Goal: Information Seeking & Learning: Find specific fact

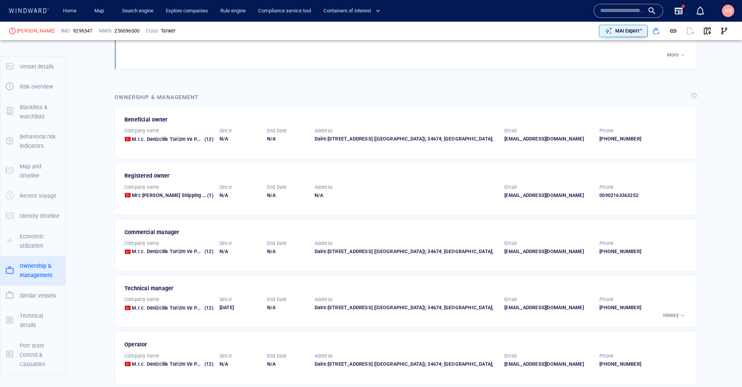
scroll to position [1203, 0]
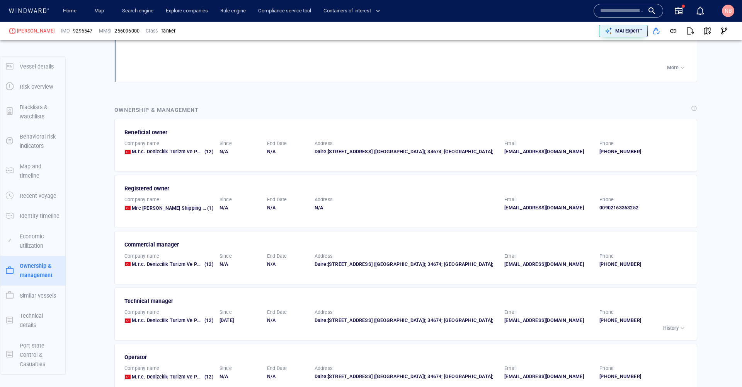
click at [610, 10] on input "text" at bounding box center [622, 11] width 44 height 12
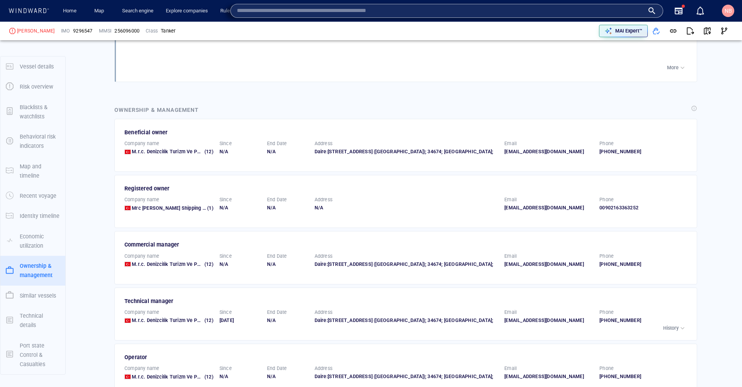
paste input "*******"
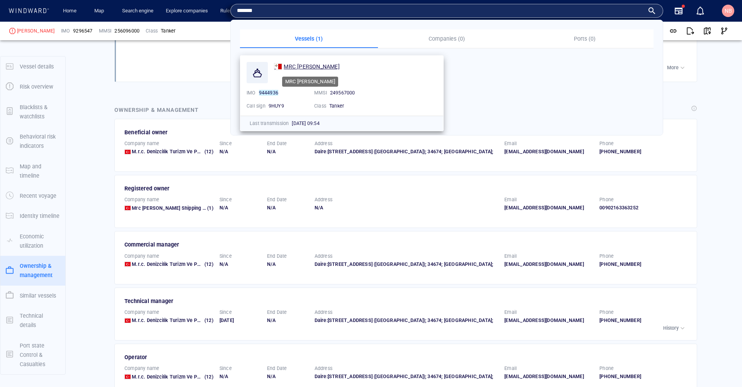
type input "*******"
click at [318, 67] on span "MRC EMIRHAN" at bounding box center [312, 66] width 56 height 6
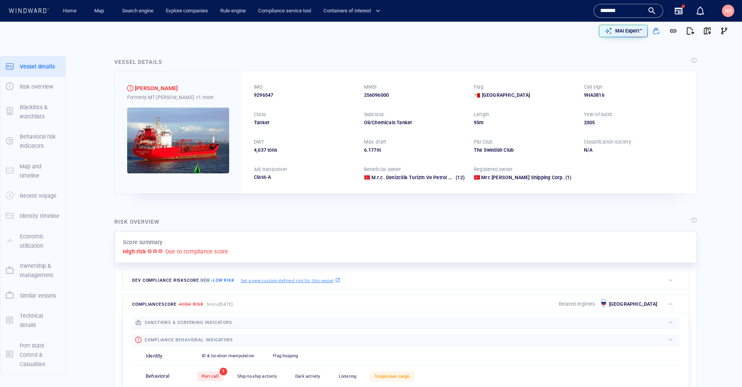
click at [263, 95] on span "9296547" at bounding box center [263, 95] width 19 height 7
copy span "9296547"
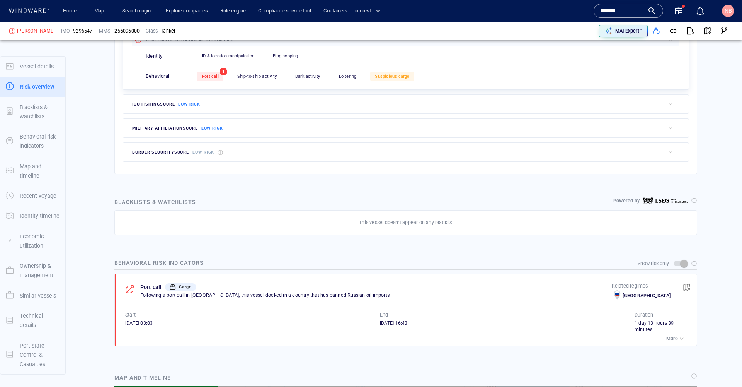
scroll to position [302, 0]
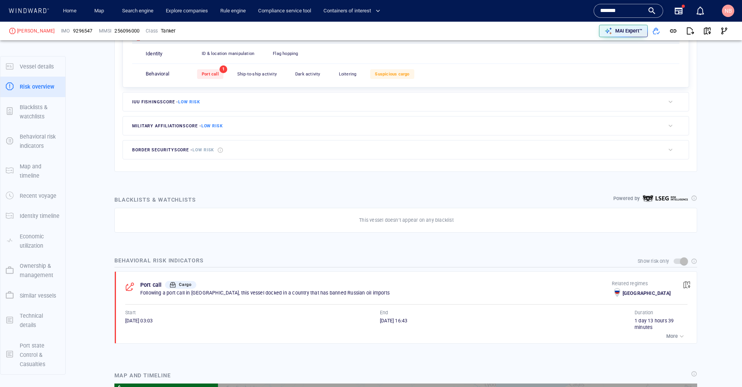
click at [685, 281] on button "button" at bounding box center [687, 284] width 17 height 17
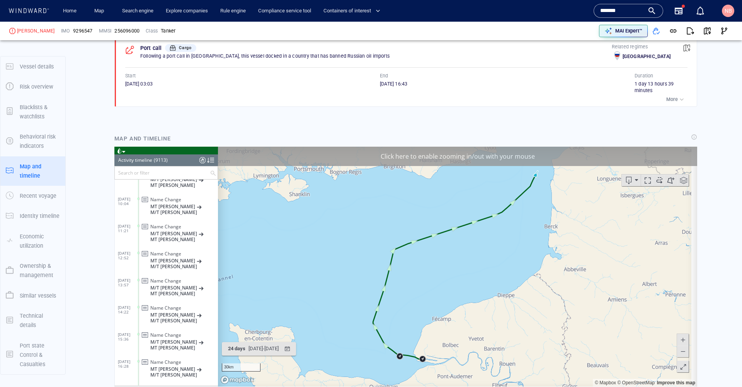
scroll to position [177518, 0]
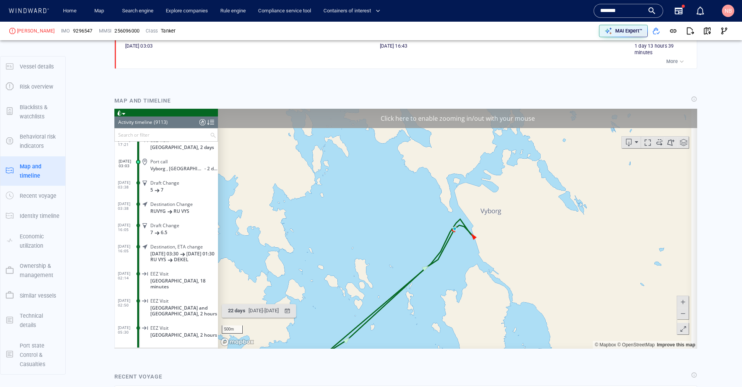
scroll to position [578, 0]
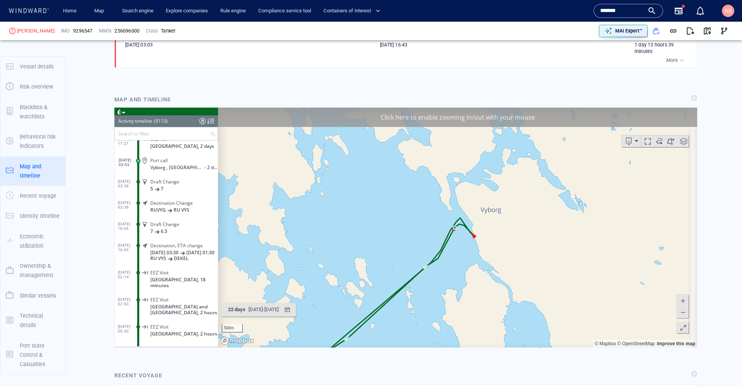
click at [679, 300] on span at bounding box center [683, 300] width 8 height 12
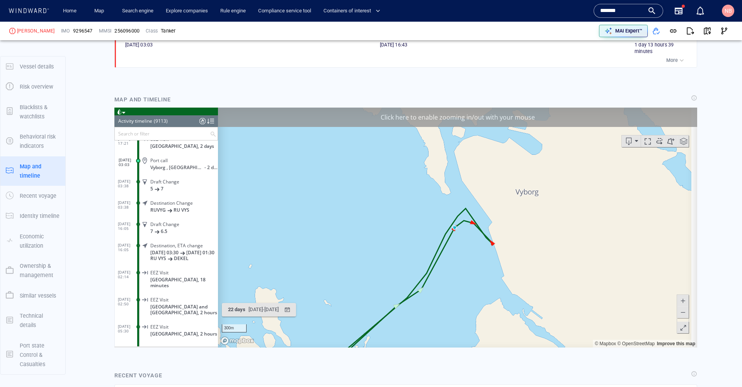
click at [679, 298] on span at bounding box center [683, 300] width 8 height 12
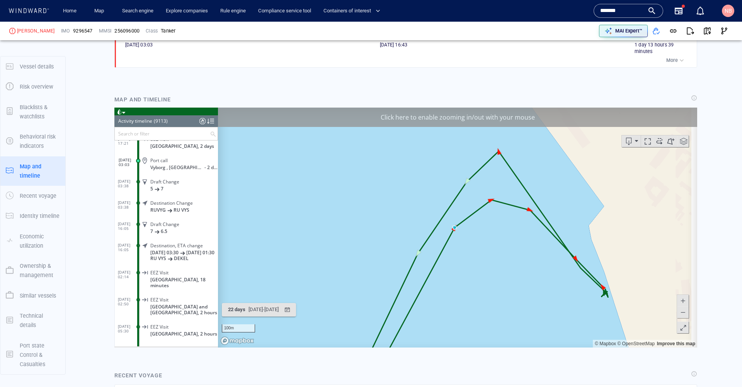
drag, startPoint x: 622, startPoint y: 293, endPoint x: 496, endPoint y: 252, distance: 132.5
click at [496, 252] on canvas "Map" at bounding box center [455, 227] width 474 height 240
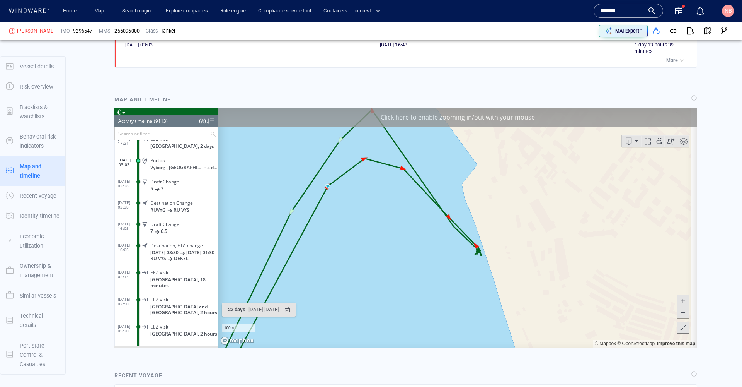
click at [680, 299] on span at bounding box center [683, 300] width 8 height 12
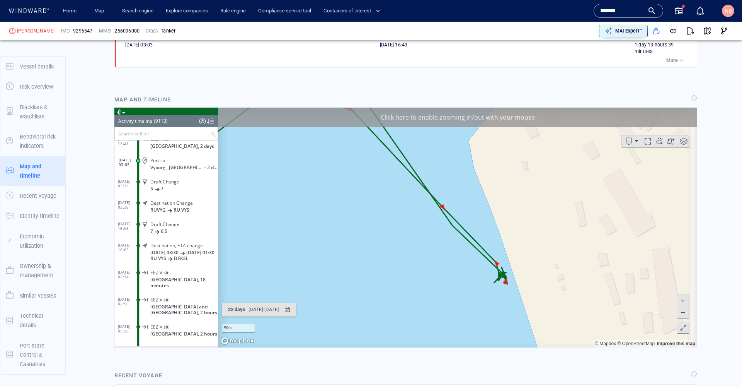
click at [680, 299] on span at bounding box center [683, 300] width 8 height 12
drag, startPoint x: 559, startPoint y: 302, endPoint x: 442, endPoint y: 136, distance: 202.5
click at [442, 136] on canvas "Map" at bounding box center [455, 227] width 474 height 240
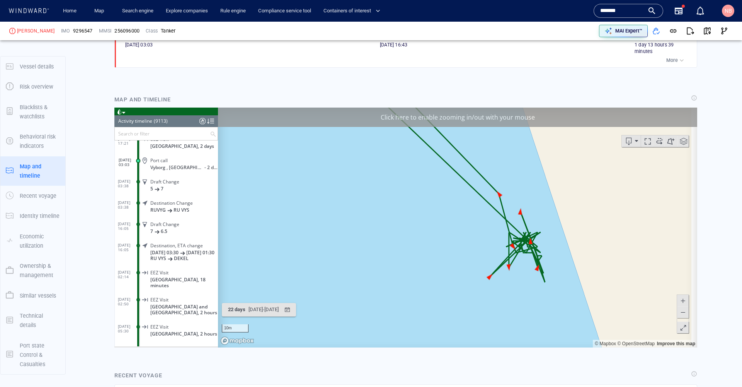
drag, startPoint x: 525, startPoint y: 243, endPoint x: 489, endPoint y: 244, distance: 36.7
click at [489, 244] on canvas "Map" at bounding box center [455, 227] width 474 height 240
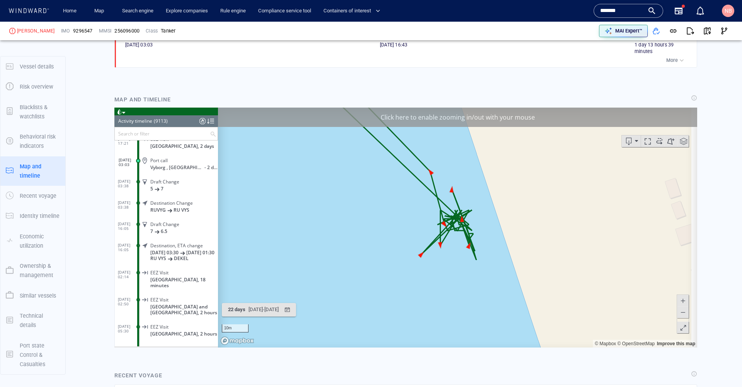
click at [682, 295] on button at bounding box center [683, 300] width 12 height 12
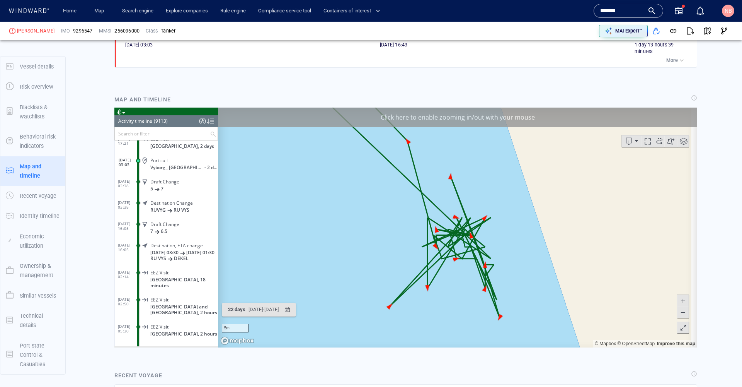
drag, startPoint x: 551, startPoint y: 264, endPoint x: 552, endPoint y: 289, distance: 25.2
click at [552, 289] on canvas "Map" at bounding box center [455, 227] width 474 height 240
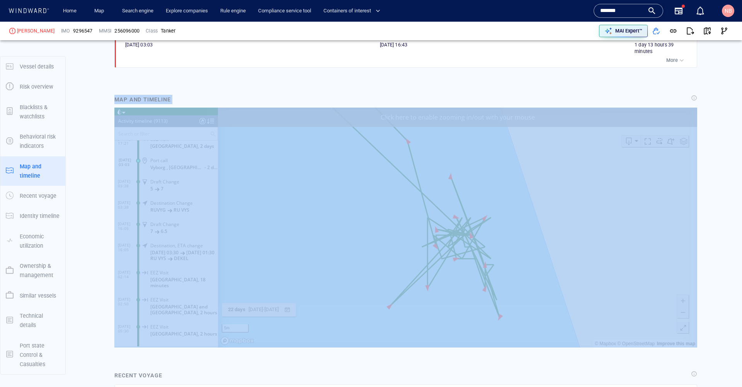
drag, startPoint x: 489, startPoint y: 184, endPoint x: 375, endPoint y: 121, distance: 130.8
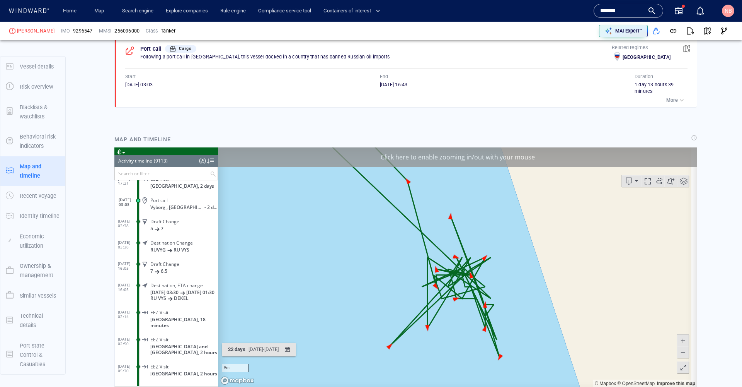
scroll to position [539, 0]
drag, startPoint x: 125, startPoint y: 78, endPoint x: 151, endPoint y: 79, distance: 25.9
click at [151, 81] on span "16/10/2024 03:03" at bounding box center [138, 84] width 27 height 6
copy span "16/10/2024"
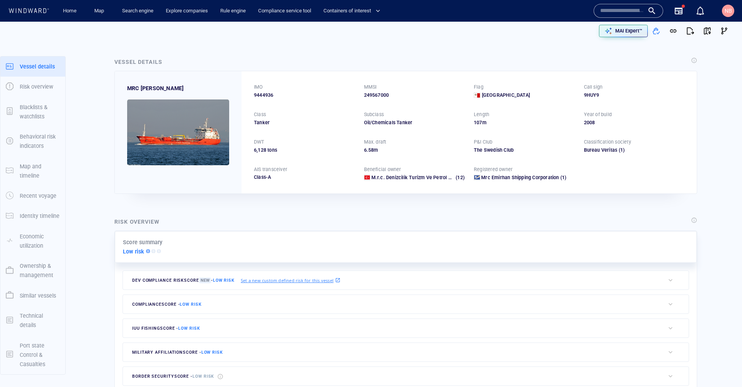
scroll to position [173549, 0]
click at [262, 98] on div "IMO 9444936 MMSI 249567000 Flag Malta Call sign 9HUY9 Class Tanker Subclass Oil…" at bounding box center [469, 132] width 455 height 122
click at [262, 92] on span "9444936" at bounding box center [263, 95] width 19 height 7
copy span "9444936"
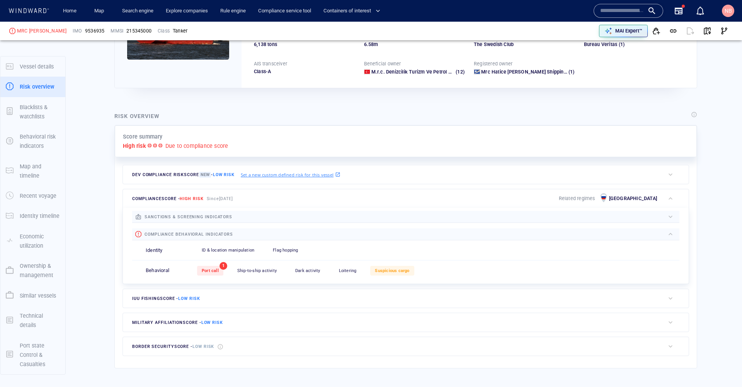
scroll to position [126, 0]
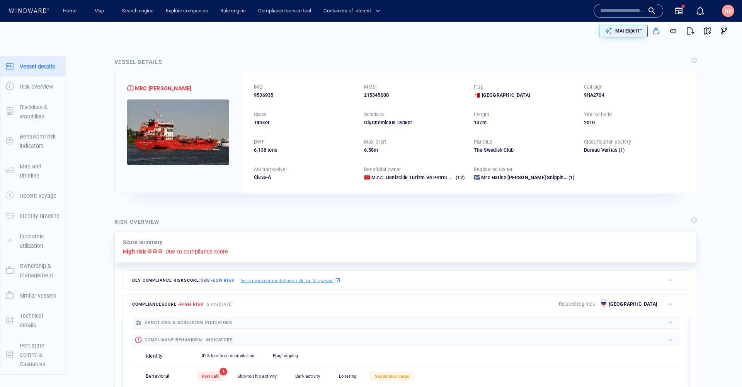
scroll to position [197536, 0]
click at [267, 96] on span "9536935" at bounding box center [263, 95] width 19 height 7
click at [263, 93] on span "9536935" at bounding box center [263, 95] width 19 height 7
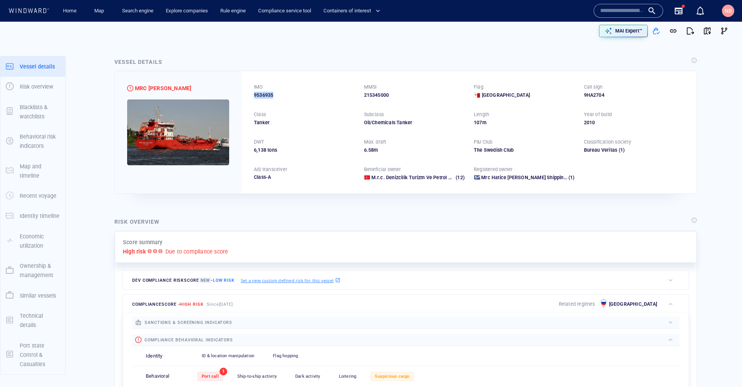
copy span "9536935"
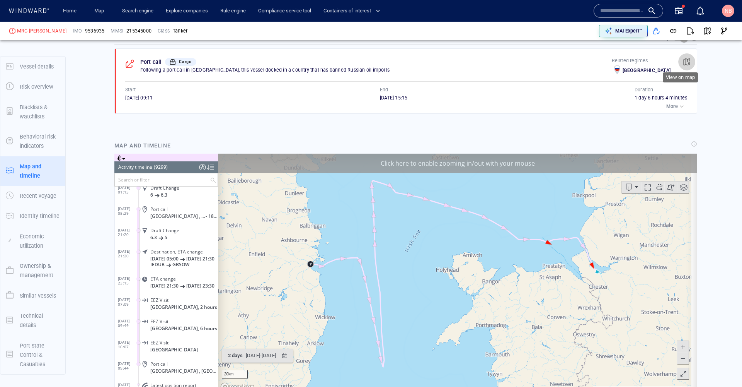
click at [685, 57] on button "button" at bounding box center [687, 61] width 17 height 17
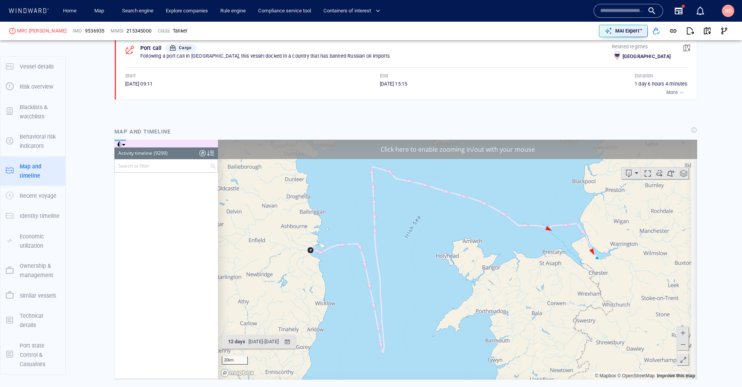
scroll to position [178135, 0]
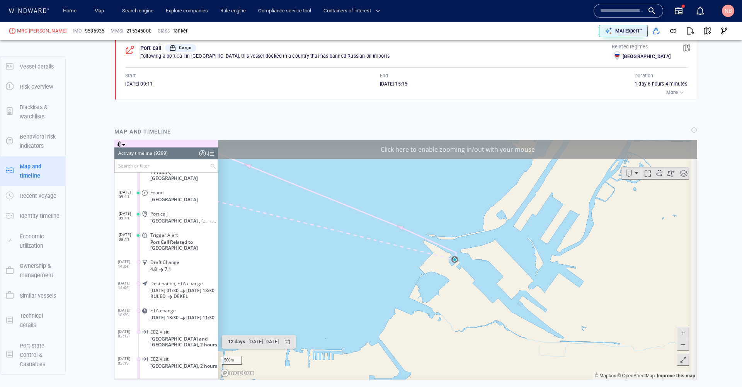
click at [124, 143] on span at bounding box center [123, 144] width 3 height 3
click at [153, 171] on li at bounding box center [153, 171] width 7 height 7
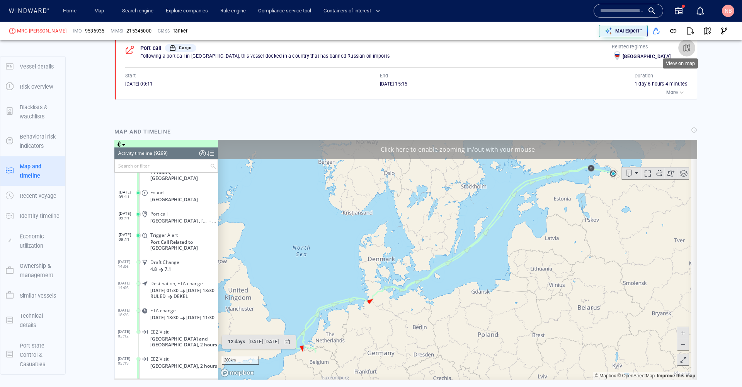
click at [684, 44] on span "button" at bounding box center [687, 48] width 8 height 8
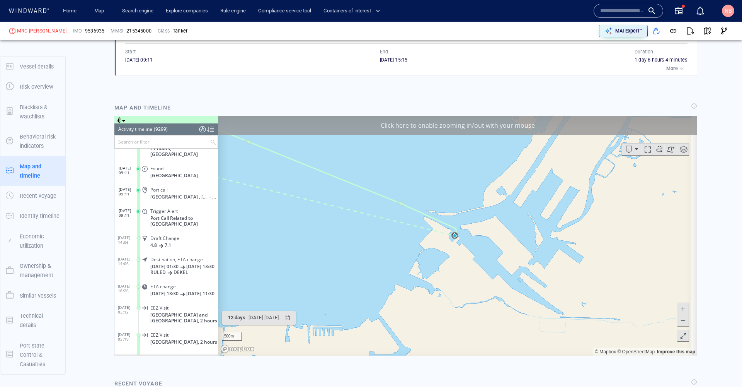
scroll to position [559, 0]
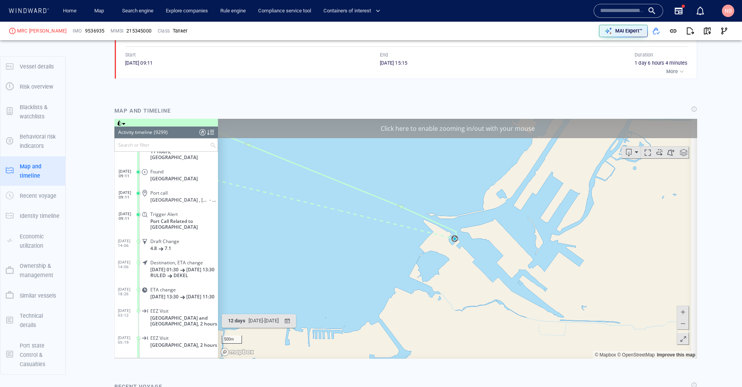
click at [676, 304] on canvas "Map" at bounding box center [455, 238] width 474 height 240
click at [679, 312] on span at bounding box center [683, 311] width 8 height 12
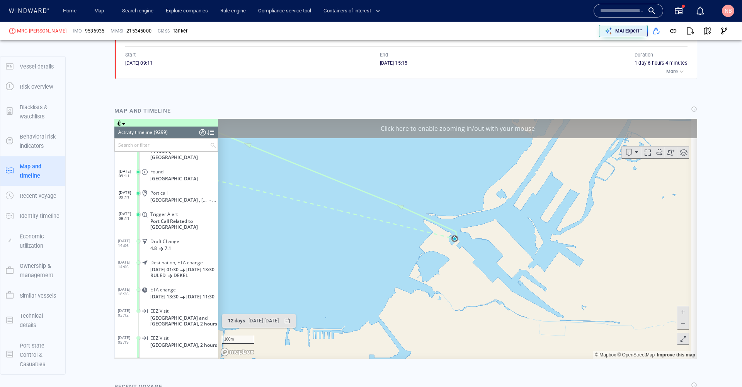
click at [679, 312] on span at bounding box center [683, 311] width 8 height 12
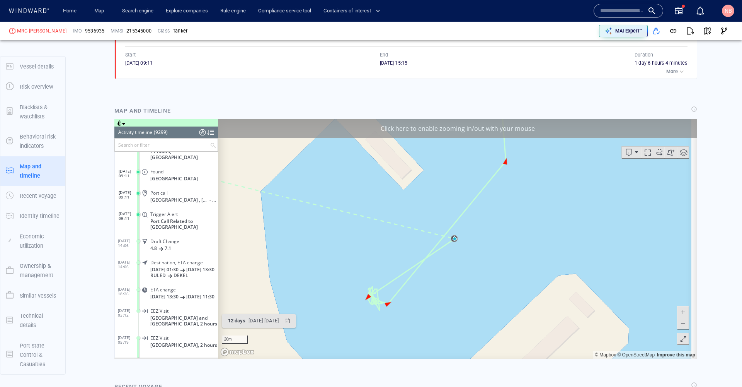
click at [679, 312] on span at bounding box center [683, 311] width 8 height 12
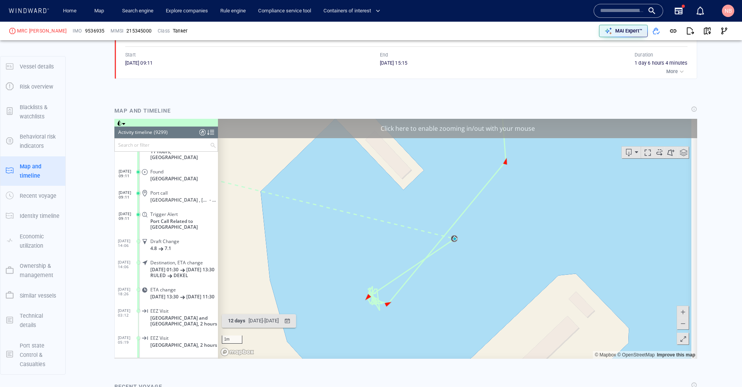
click at [679, 312] on span at bounding box center [683, 311] width 8 height 12
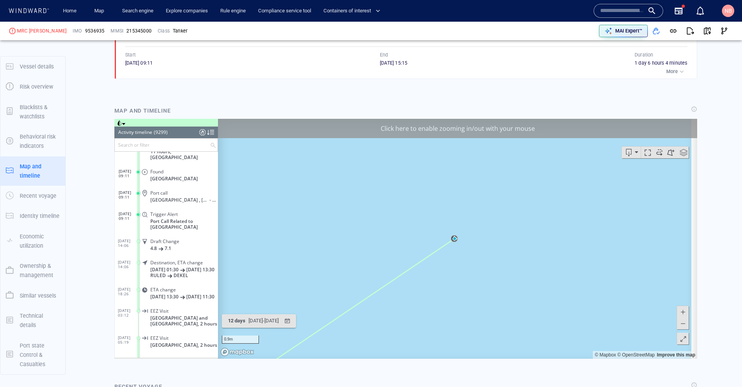
click at [679, 312] on span at bounding box center [683, 311] width 8 height 12
click at [679, 325] on span at bounding box center [683, 323] width 8 height 12
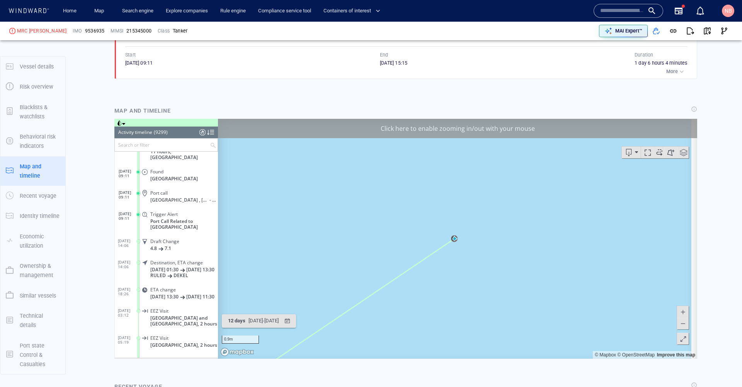
click at [679, 325] on span at bounding box center [683, 323] width 8 height 12
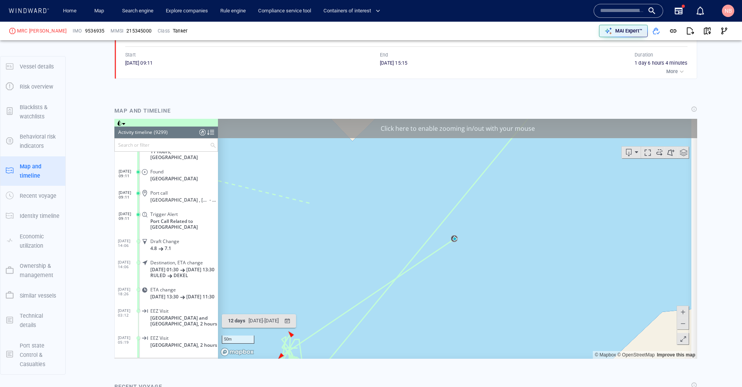
click at [679, 325] on span at bounding box center [683, 323] width 8 height 12
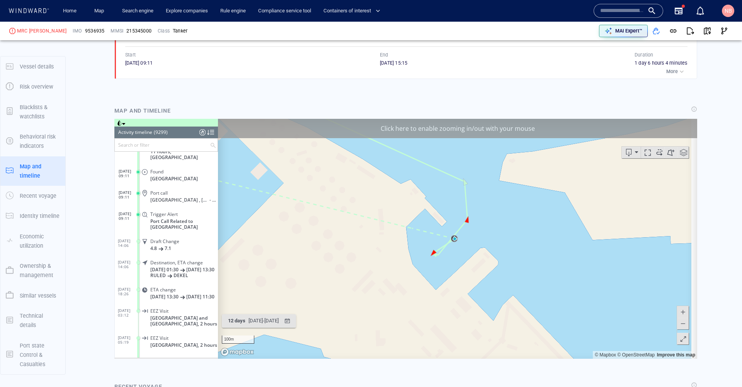
click at [679, 309] on span at bounding box center [683, 311] width 8 height 12
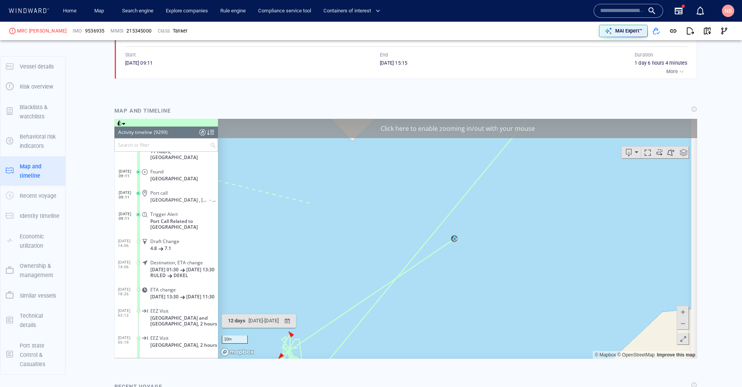
drag, startPoint x: 450, startPoint y: 273, endPoint x: 493, endPoint y: 226, distance: 63.5
click at [493, 226] on canvas "Map" at bounding box center [455, 238] width 474 height 240
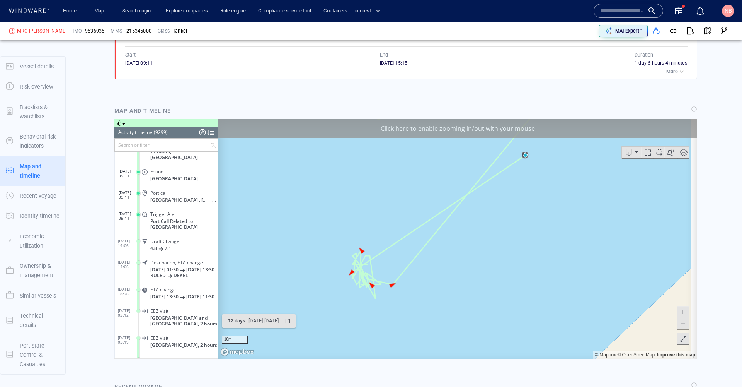
click at [679, 310] on span at bounding box center [683, 311] width 8 height 12
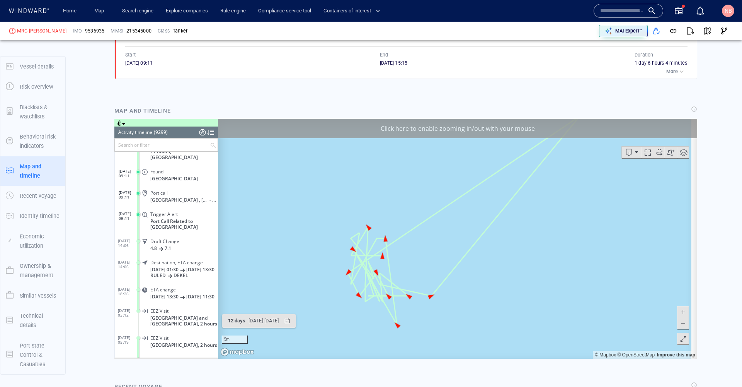
drag, startPoint x: 427, startPoint y: 287, endPoint x: 517, endPoint y: 272, distance: 91.7
click at [517, 272] on canvas "Map" at bounding box center [455, 238] width 474 height 240
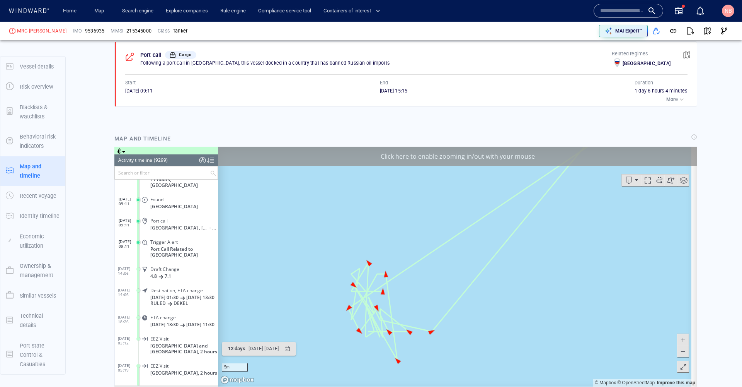
scroll to position [531, 0]
drag, startPoint x: 126, startPoint y: 87, endPoint x: 151, endPoint y: 86, distance: 25.1
click at [151, 88] on span "04/09/2024 09:11" at bounding box center [138, 91] width 27 height 6
copy span "04/09/2024"
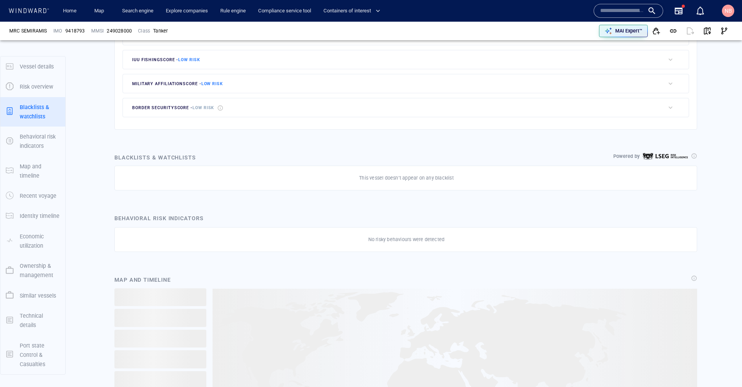
scroll to position [278, 0]
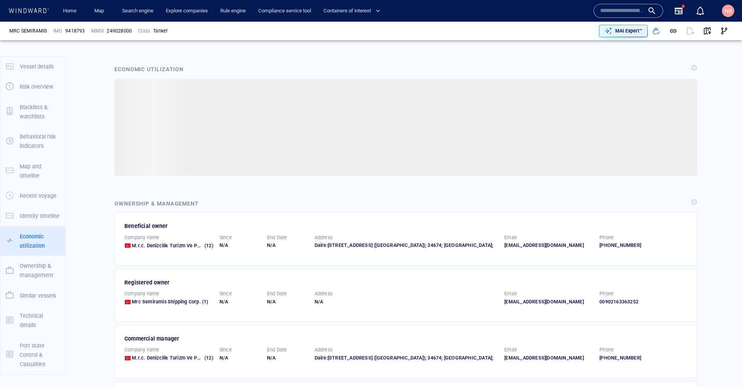
scroll to position [1053, 0]
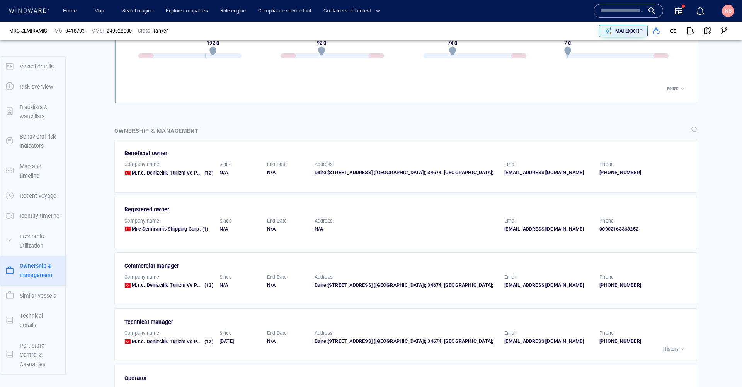
click at [71, 28] on span "9418793" at bounding box center [74, 30] width 19 height 7
copy span "9418793"
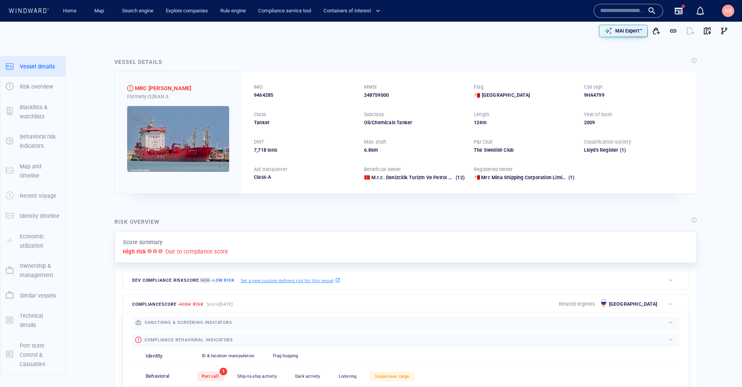
click at [34, 261] on p "Ownership & management" at bounding box center [40, 270] width 40 height 19
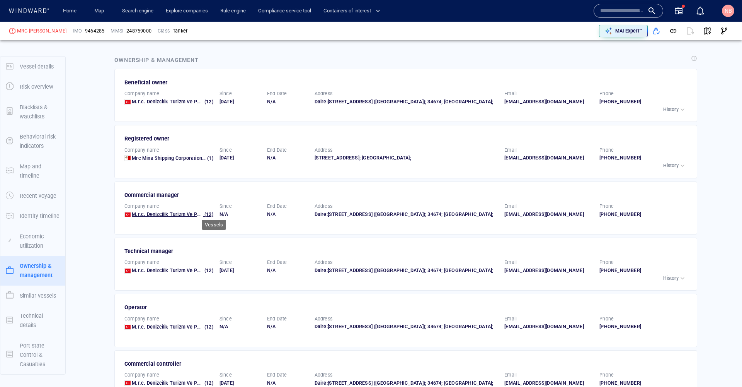
scroll to position [1221, 0]
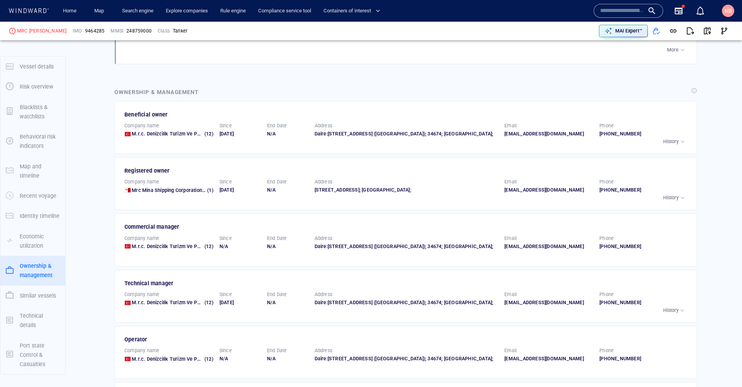
click at [85, 34] on span "9464285" at bounding box center [94, 30] width 19 height 7
copy span "9464285"
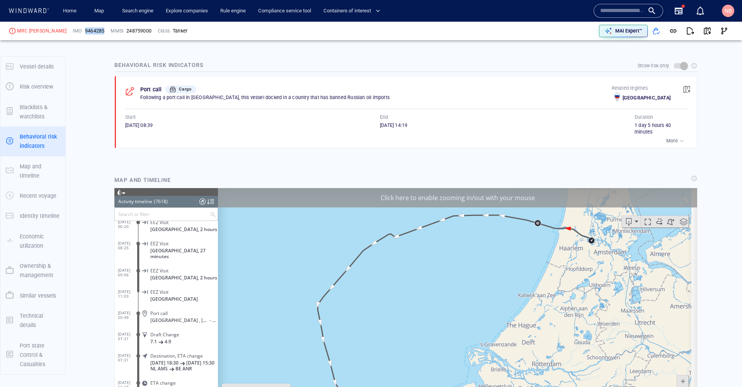
scroll to position [477, 0]
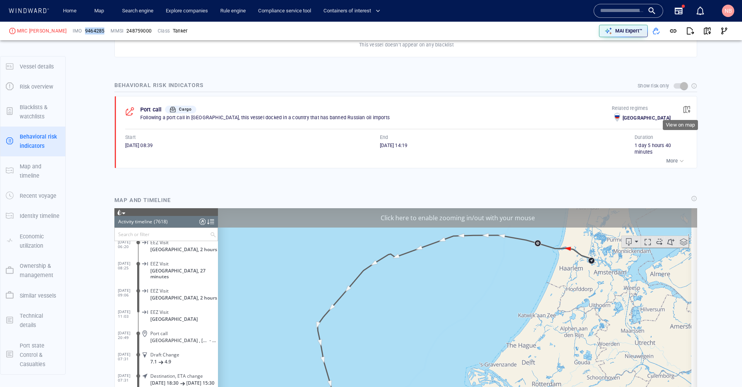
click at [683, 106] on span "button" at bounding box center [687, 110] width 8 height 8
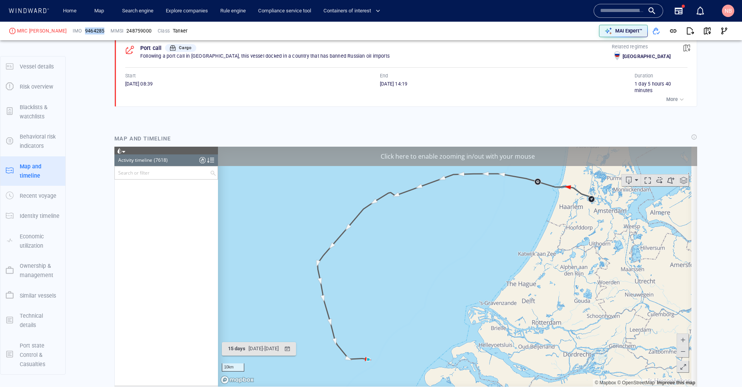
scroll to position [146153, 0]
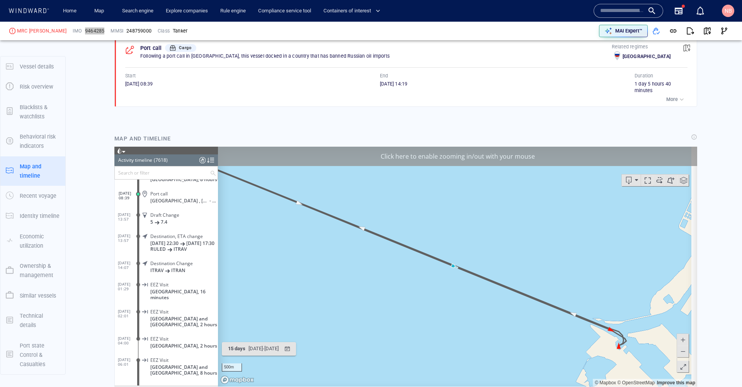
drag, startPoint x: 582, startPoint y: 277, endPoint x: 445, endPoint y: 189, distance: 162.9
click at [445, 189] on canvas "Map" at bounding box center [455, 266] width 474 height 240
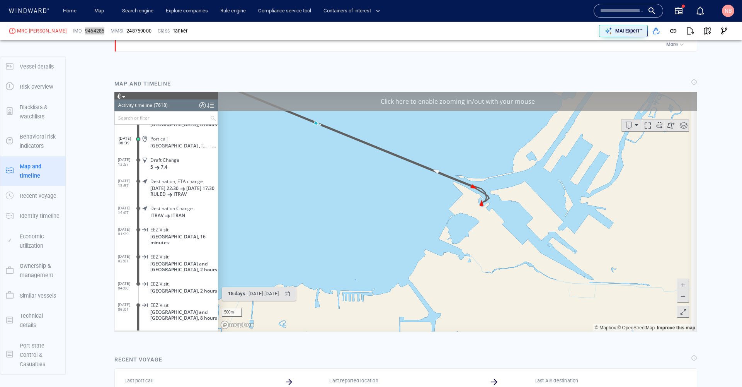
scroll to position [602, 0]
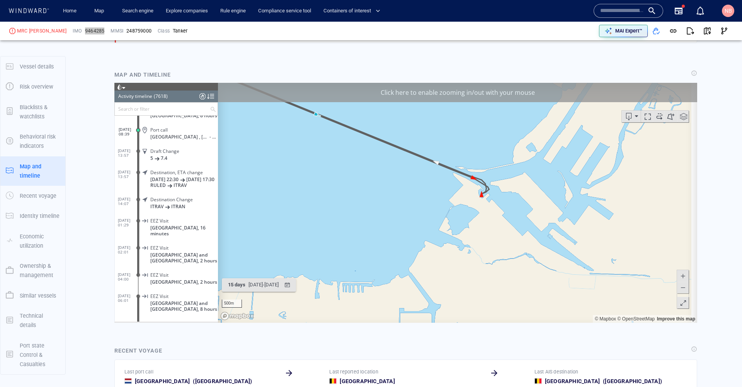
click at [679, 273] on span at bounding box center [683, 275] width 8 height 12
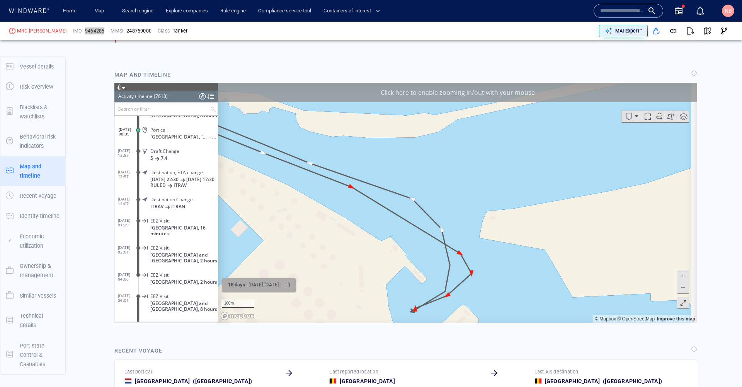
drag, startPoint x: 536, startPoint y: 136, endPoint x: 296, endPoint y: 280, distance: 280.1
click at [296, 280] on div "Click here to enable zooming in/out with your mouse 100m © Mapbox © OpenStreetM…" at bounding box center [405, 202] width 583 height 240
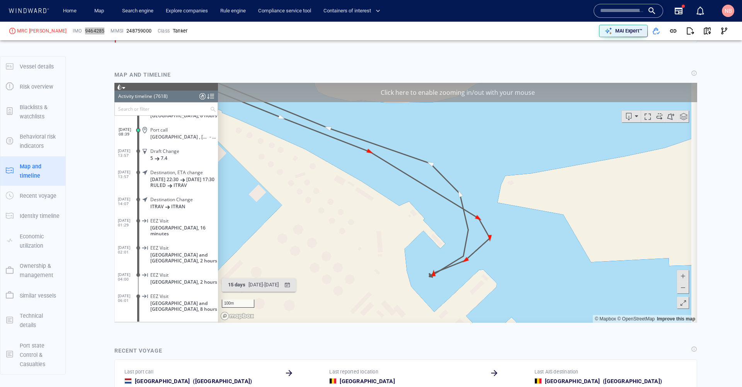
click at [679, 276] on span at bounding box center [683, 275] width 8 height 12
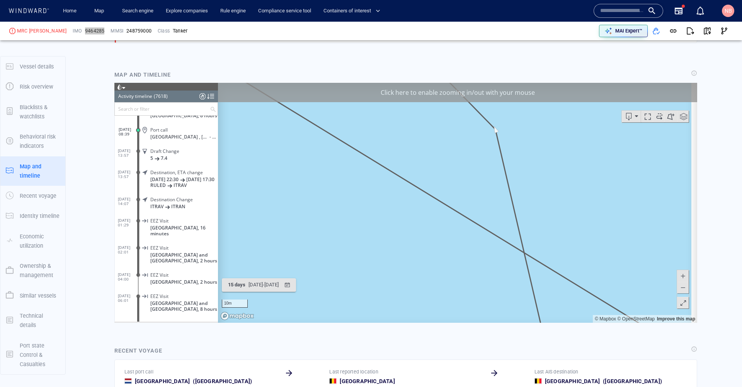
drag, startPoint x: 485, startPoint y: 264, endPoint x: 458, endPoint y: 43, distance: 223.2
click at [458, 82] on html "Loading vessel activities... Activity timeline (7618) (Still Loading...) Search…" at bounding box center [405, 202] width 583 height 240
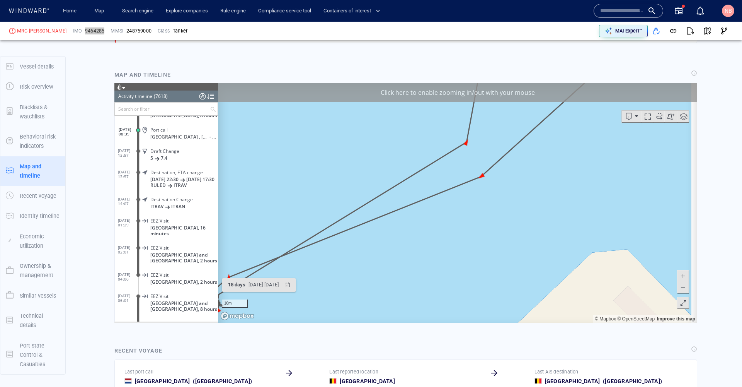
drag, startPoint x: 454, startPoint y: 239, endPoint x: 432, endPoint y: 106, distance: 134.8
click at [432, 106] on canvas "Map" at bounding box center [455, 202] width 474 height 240
drag, startPoint x: 518, startPoint y: 182, endPoint x: 813, endPoint y: 254, distance: 304.1
click at [697, 174] on html "Loading vessel activities... Activity timeline (7618) (Still Loading...) Search…" at bounding box center [405, 202] width 583 height 240
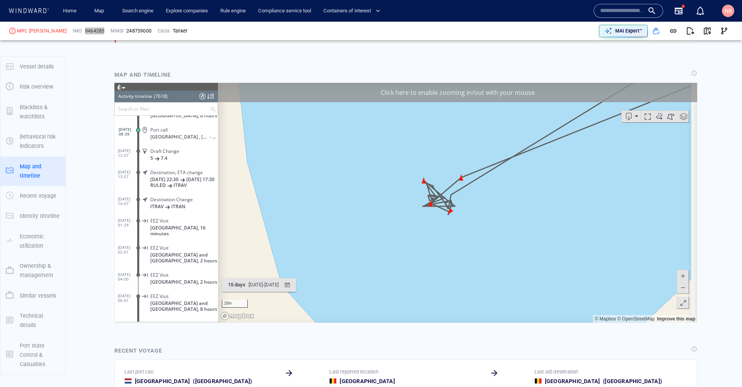
click at [679, 274] on span at bounding box center [683, 275] width 8 height 12
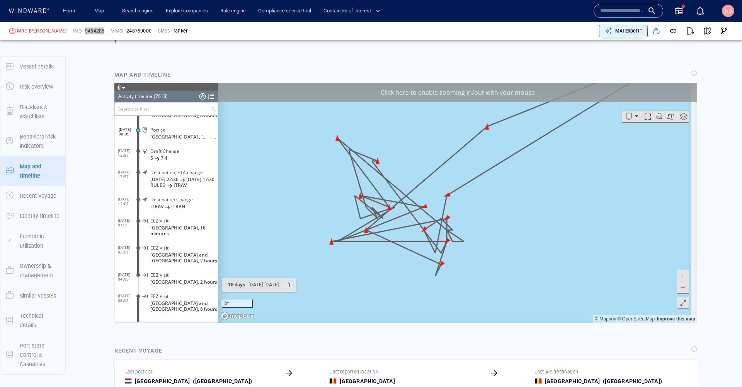
drag, startPoint x: 567, startPoint y: 245, endPoint x: 573, endPoint y: 269, distance: 25.6
click at [573, 269] on canvas "Map" at bounding box center [455, 202] width 474 height 240
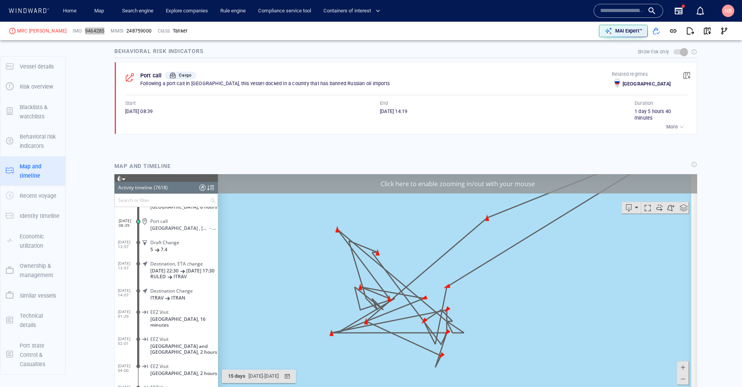
scroll to position [510, 0]
drag, startPoint x: 127, startPoint y: 107, endPoint x: 150, endPoint y: 106, distance: 23.6
click at [150, 106] on div "Port call Cargo Following a port call in Russia, this vessel docked in a countr…" at bounding box center [408, 99] width 577 height 72
copy span "[DATE]"
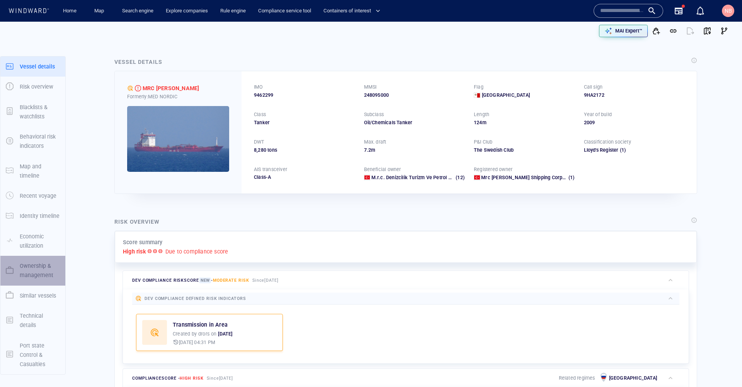
click at [41, 264] on p "Ownership & management" at bounding box center [40, 270] width 40 height 19
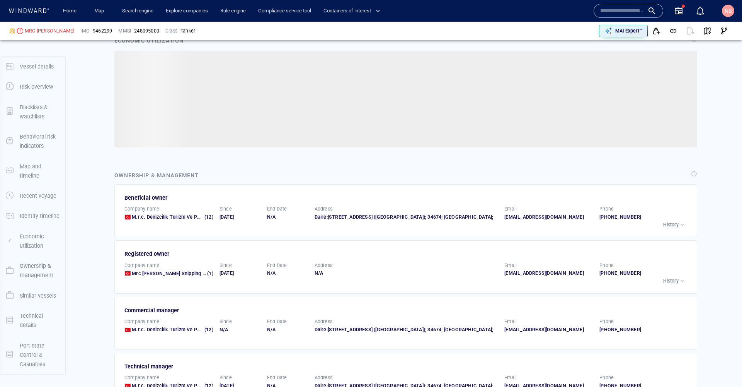
scroll to position [1185, 0]
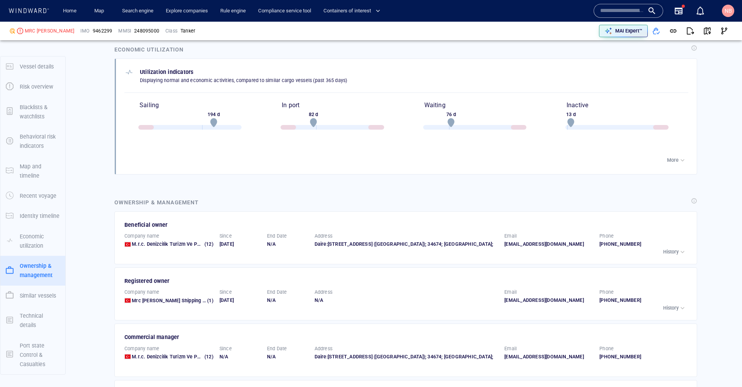
click at [93, 29] on span "9462299" at bounding box center [102, 30] width 19 height 7
copy span "9462299"
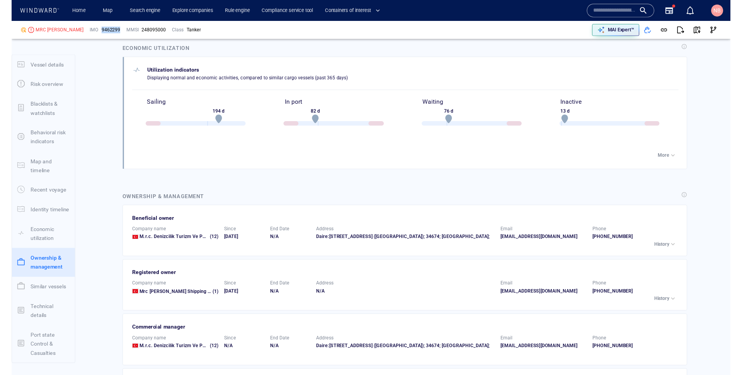
scroll to position [3849, 0]
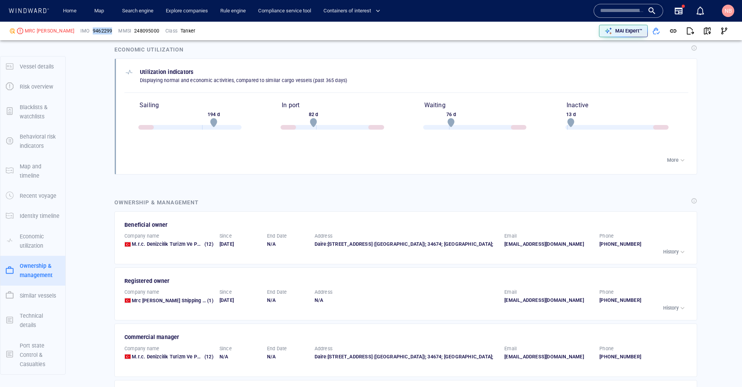
copy span "9462299"
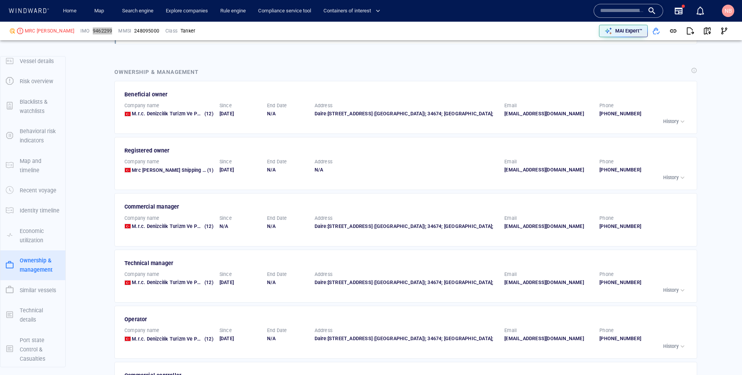
scroll to position [1361, 0]
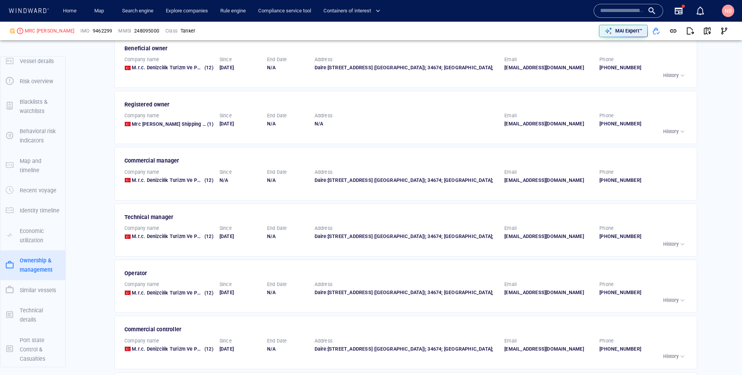
click at [435, 95] on div "Registered owner Company name Mrc [PERSON_NAME] Shipping Corp. Ltd. (1) Since […" at bounding box center [405, 117] width 583 height 53
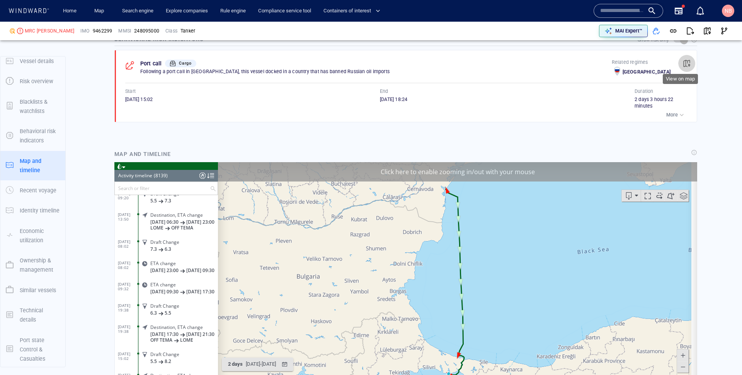
click at [683, 60] on span "button" at bounding box center [687, 64] width 8 height 8
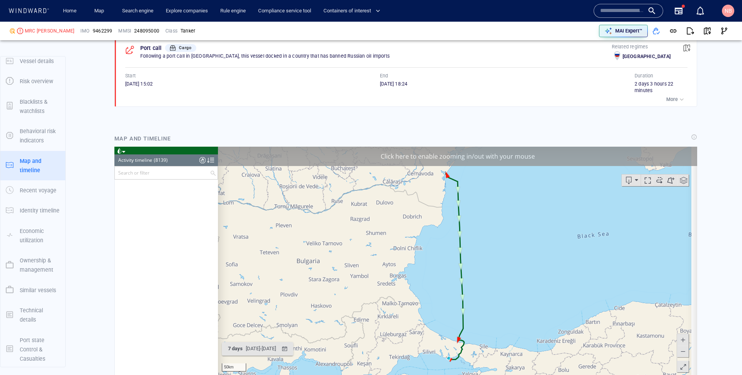
scroll to position [162101, 0]
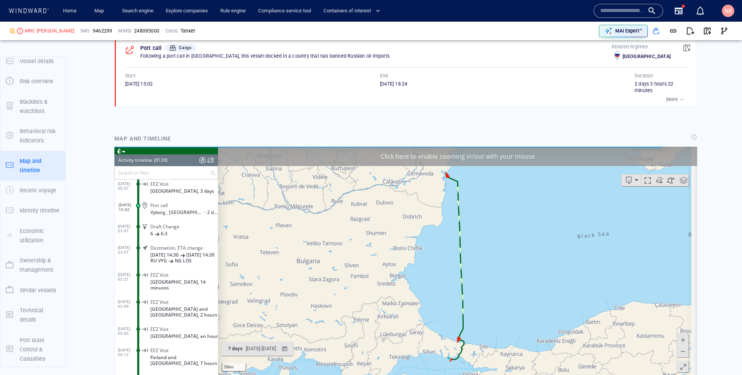
drag, startPoint x: 127, startPoint y: 81, endPoint x: 151, endPoint y: 78, distance: 24.5
click at [151, 81] on span "[DATE] 15:02" at bounding box center [138, 84] width 27 height 6
copy span "[DATE]"
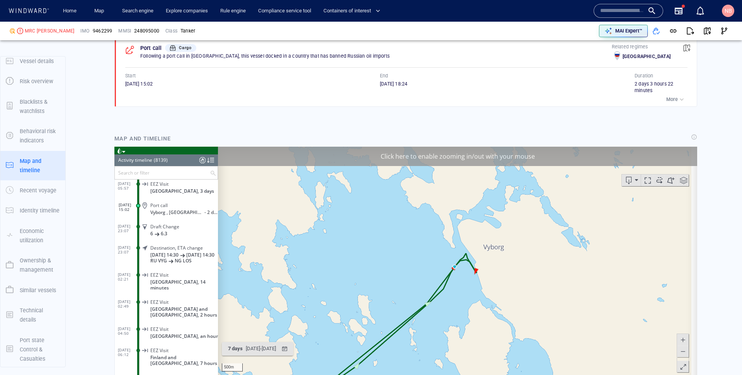
click at [679, 338] on span at bounding box center [683, 339] width 8 height 12
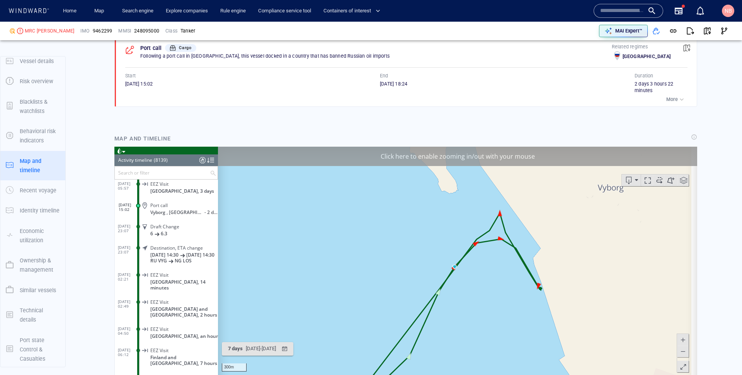
click at [679, 338] on span at bounding box center [683, 339] width 8 height 12
drag, startPoint x: 589, startPoint y: 292, endPoint x: 213, endPoint y: 219, distance: 383.6
click at [213, 219] on div "Loading vessel activities... Activity timeline (8139) (Still Loading...) Search…" at bounding box center [405, 266] width 583 height 240
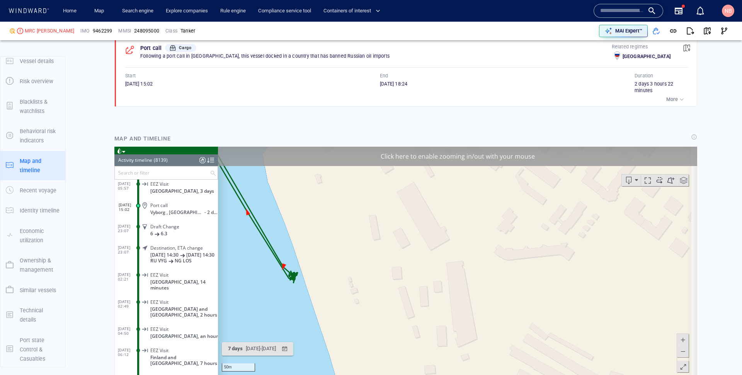
drag, startPoint x: 302, startPoint y: 261, endPoint x: 455, endPoint y: 234, distance: 156.2
click at [455, 234] on canvas "Map" at bounding box center [455, 266] width 474 height 240
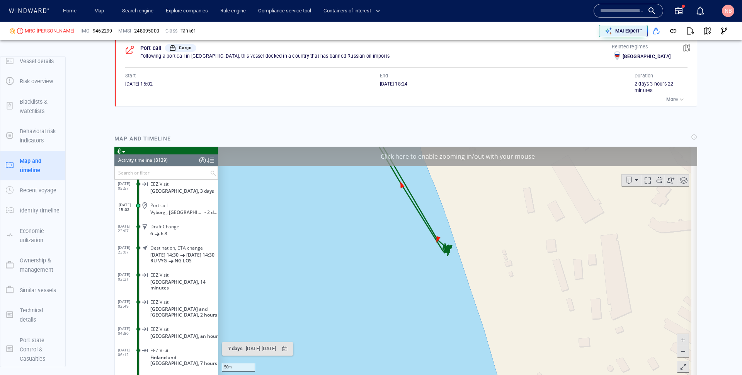
click at [681, 338] on button at bounding box center [683, 339] width 12 height 12
click at [681, 337] on span at bounding box center [683, 339] width 8 height 12
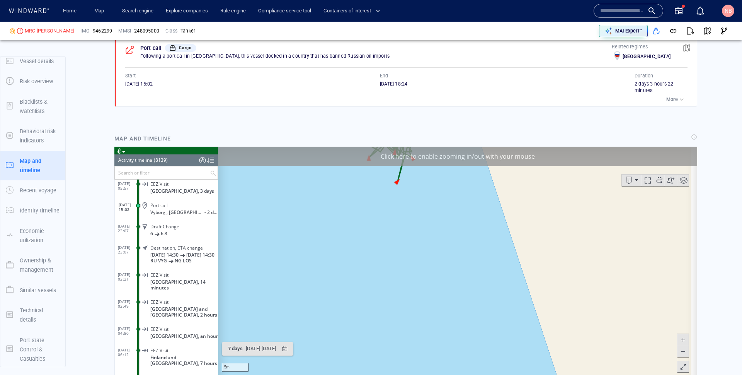
click at [681, 337] on span at bounding box center [683, 339] width 8 height 12
drag, startPoint x: 463, startPoint y: 245, endPoint x: 480, endPoint y: 355, distance: 111.9
click at [480, 355] on canvas "Map" at bounding box center [455, 266] width 474 height 240
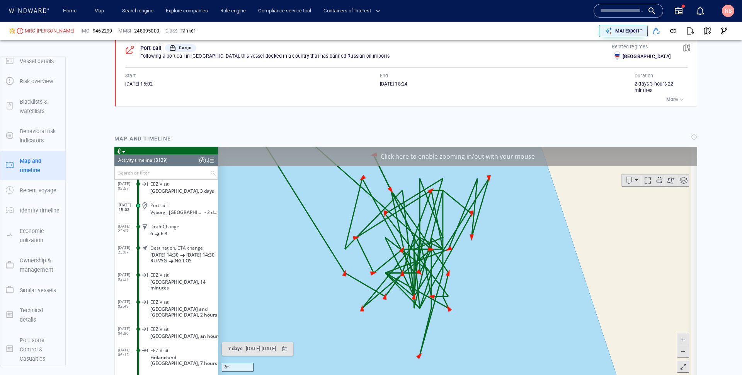
drag, startPoint x: 437, startPoint y: 208, endPoint x: 487, endPoint y: 309, distance: 112.6
click at [487, 309] on canvas "Map" at bounding box center [455, 266] width 474 height 240
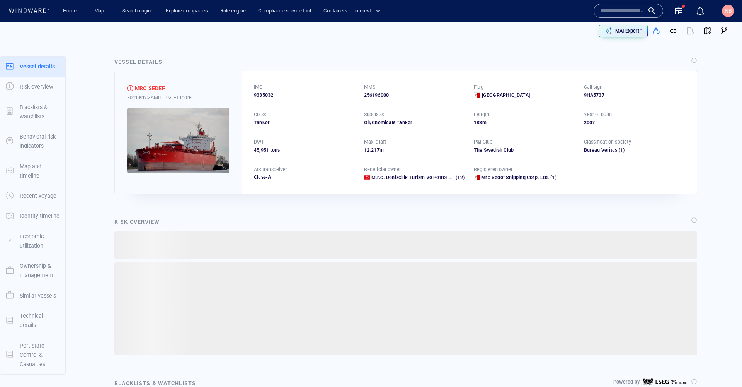
click at [42, 269] on p "Ownership & management" at bounding box center [40, 270] width 40 height 19
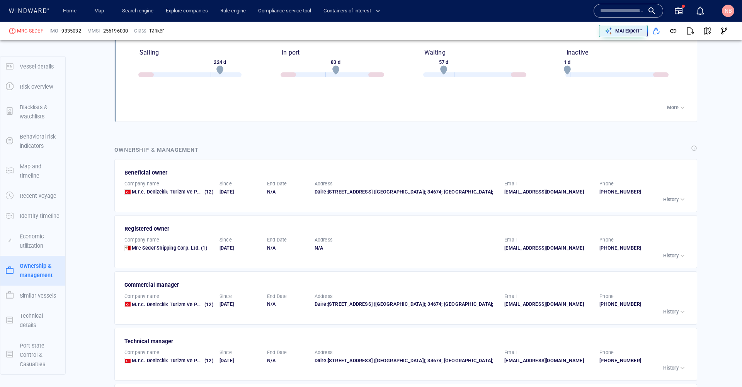
scroll to position [58868, 0]
click at [72, 29] on span "9335032" at bounding box center [70, 30] width 19 height 7
copy span "9335032"
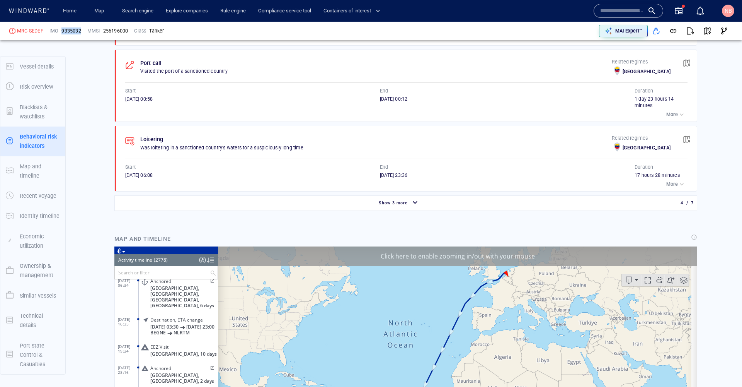
scroll to position [639, 0]
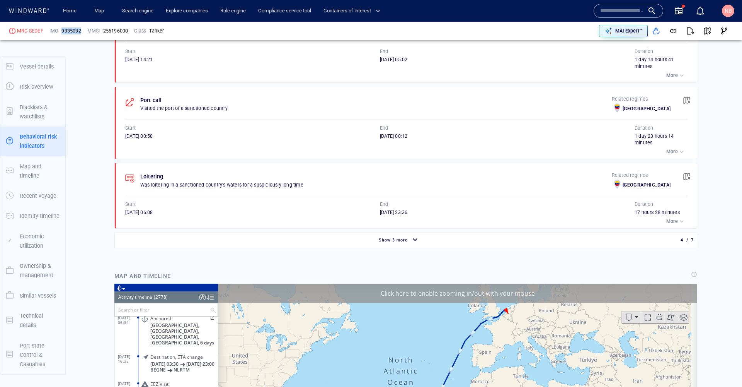
click at [397, 237] on span "Show 3 more" at bounding box center [393, 239] width 29 height 5
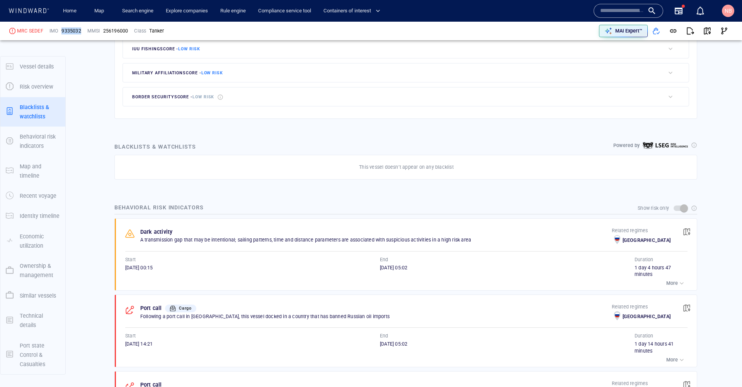
scroll to position [355, 0]
click at [683, 304] on span "button" at bounding box center [687, 308] width 8 height 8
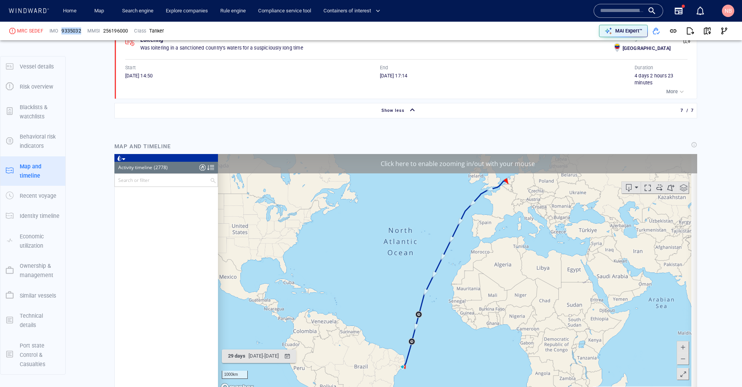
scroll to position [54225, 0]
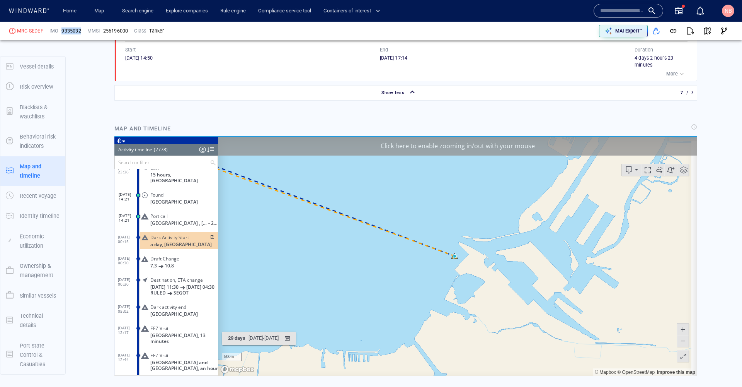
scroll to position [1009, 0]
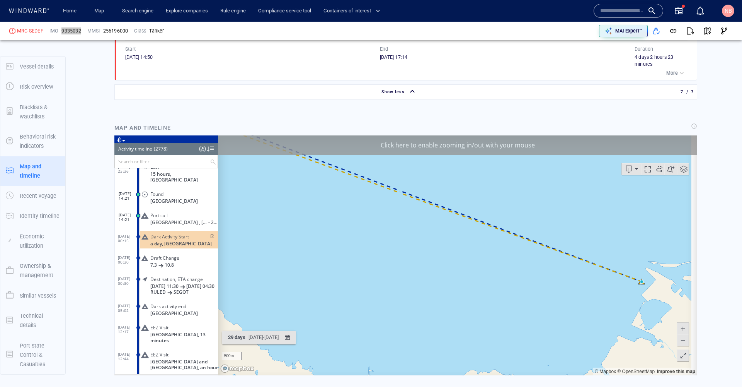
drag, startPoint x: 373, startPoint y: 257, endPoint x: 678, endPoint y: 299, distance: 307.8
click at [678, 299] on canvas "Map" at bounding box center [455, 255] width 474 height 240
drag, startPoint x: 479, startPoint y: 235, endPoint x: 538, endPoint y: 333, distance: 114.1
click at [566, 354] on canvas "Map" at bounding box center [455, 255] width 474 height 240
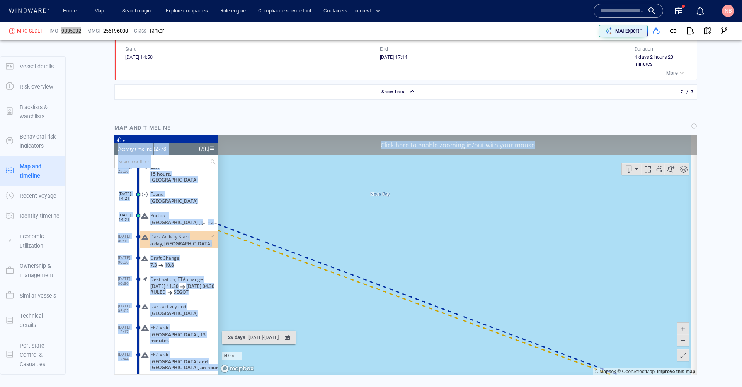
click at [485, 242] on canvas "Map" at bounding box center [455, 255] width 474 height 240
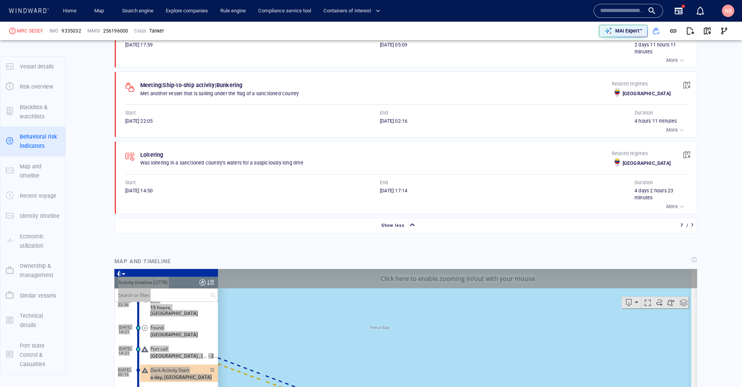
scroll to position [843, 0]
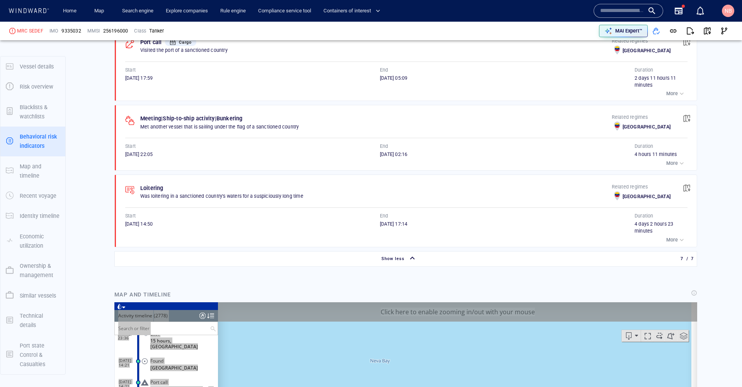
click at [419, 211] on div "End" at bounding box center [508, 216] width 258 height 10
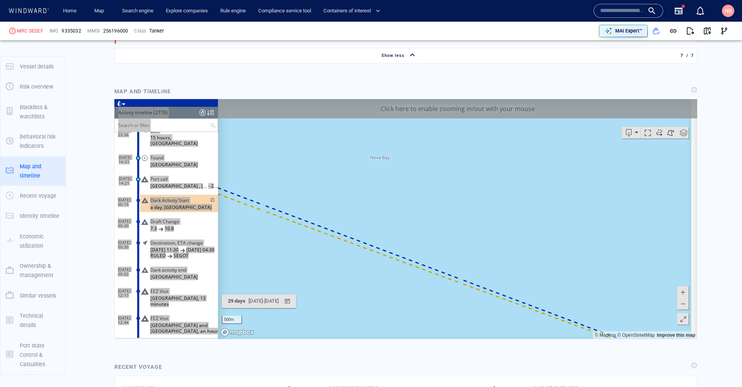
scroll to position [1047, 0]
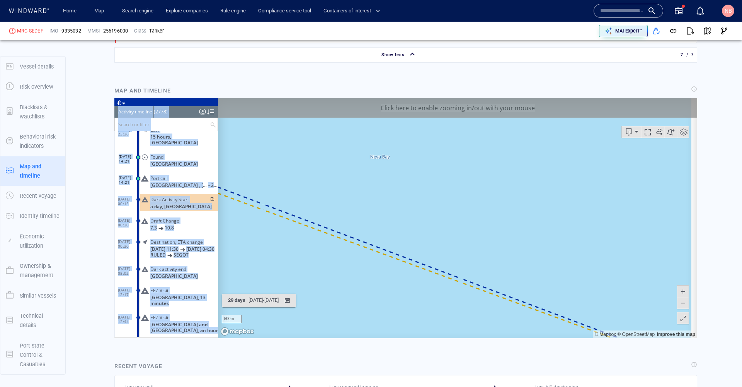
click at [679, 302] on span at bounding box center [683, 303] width 8 height 12
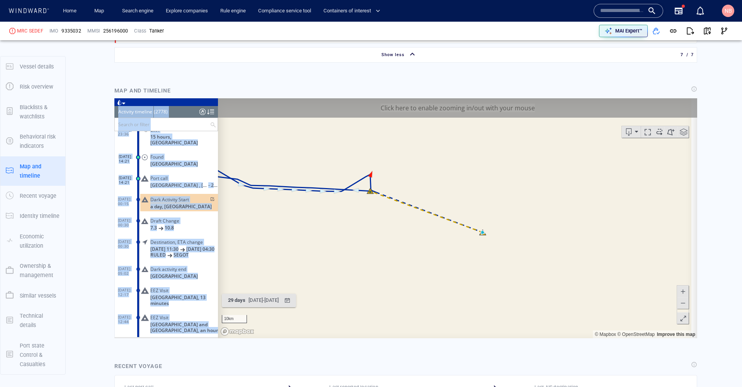
click at [679, 302] on span at bounding box center [683, 303] width 8 height 12
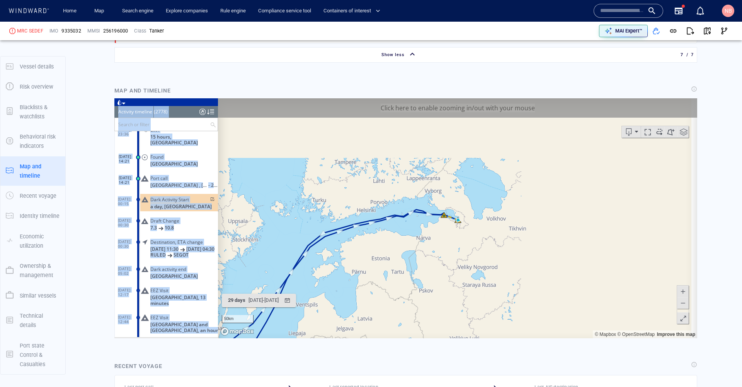
click at [679, 302] on span at bounding box center [683, 303] width 8 height 12
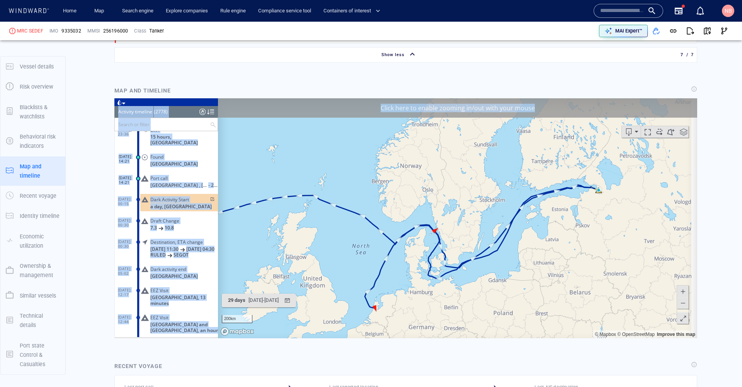
drag, startPoint x: 350, startPoint y: 259, endPoint x: 477, endPoint y: 222, distance: 132.9
click at [452, 239] on canvas "Map" at bounding box center [455, 218] width 474 height 240
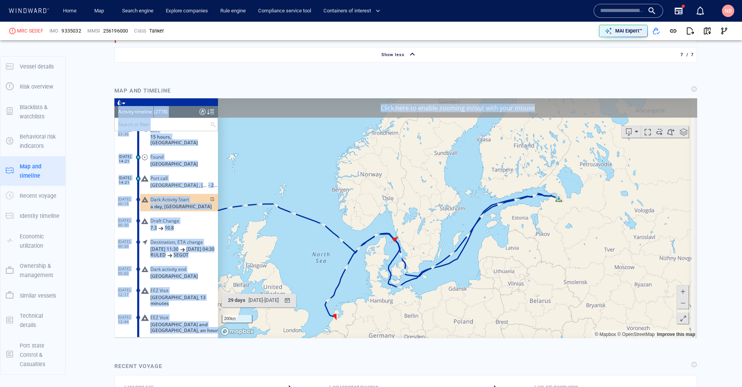
click at [680, 302] on span at bounding box center [683, 303] width 8 height 12
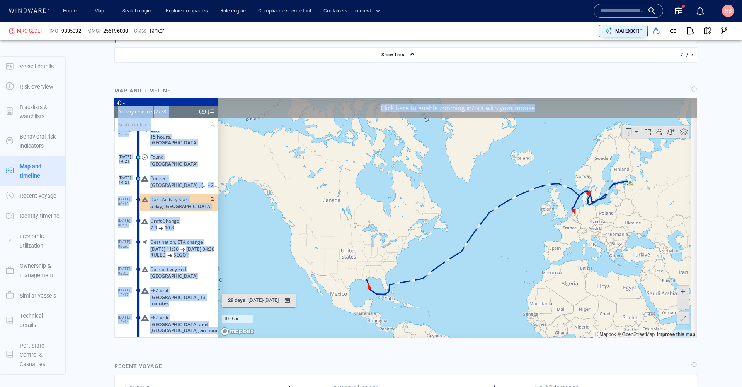
drag, startPoint x: 476, startPoint y: 249, endPoint x: 518, endPoint y: 240, distance: 42.9
click at [518, 240] on canvas "Map" at bounding box center [455, 218] width 474 height 240
click at [680, 291] on span at bounding box center [683, 291] width 8 height 12
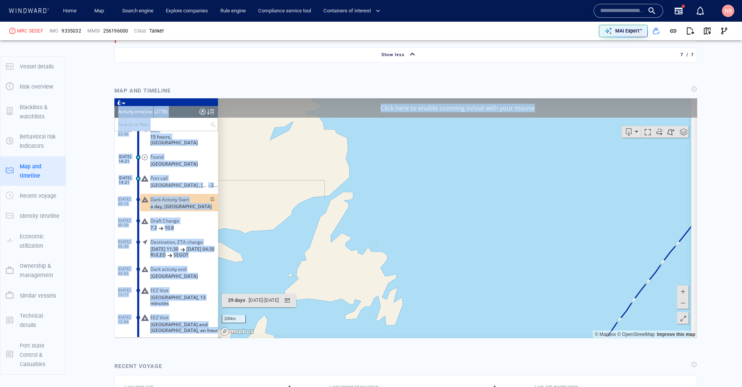
drag, startPoint x: 429, startPoint y: 259, endPoint x: 610, endPoint y: 119, distance: 228.5
click at [649, 98] on html "Loading vessel activities... Activity timeline (2778) (Still Loading...) Search…" at bounding box center [405, 218] width 583 height 240
drag, startPoint x: 370, startPoint y: 293, endPoint x: 486, endPoint y: 135, distance: 195.9
click at [474, 153] on canvas "Map" at bounding box center [455, 218] width 474 height 240
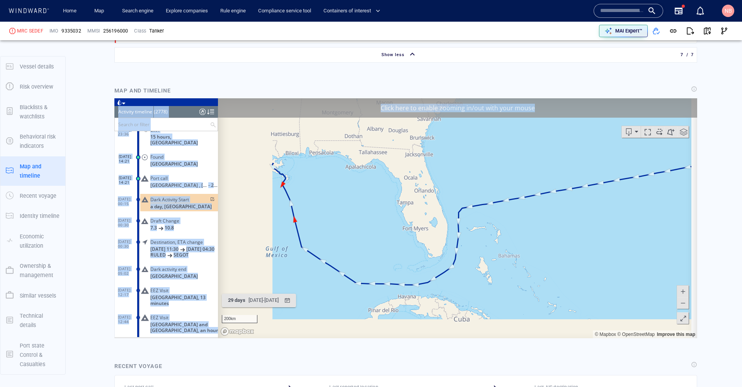
drag, startPoint x: 528, startPoint y: 267, endPoint x: 553, endPoint y: 278, distance: 27.0
click at [553, 278] on canvas "Map" at bounding box center [455, 218] width 474 height 240
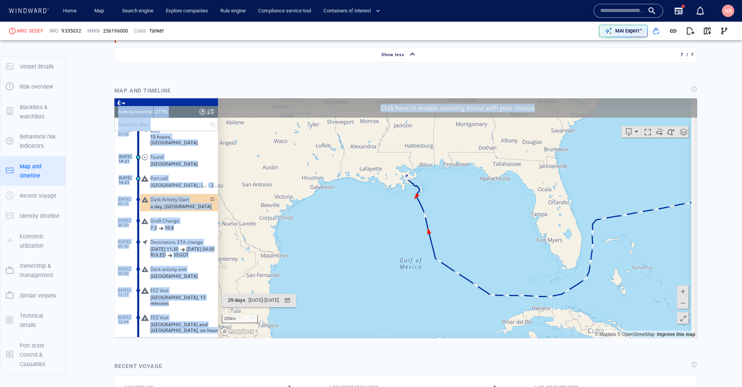
drag, startPoint x: 417, startPoint y: 195, endPoint x: 421, endPoint y: 207, distance: 12.7
click at [421, 207] on canvas "Map" at bounding box center [455, 218] width 474 height 240
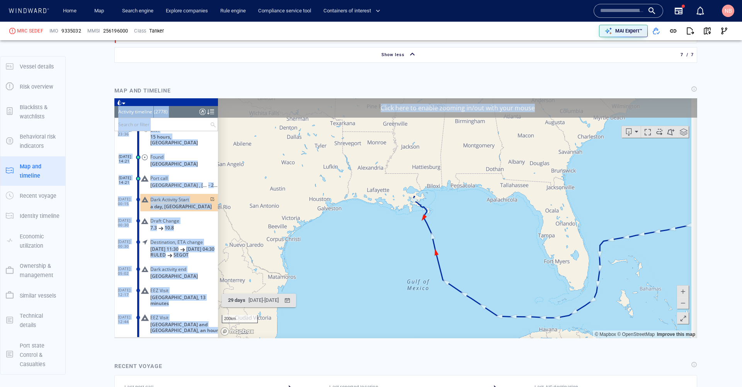
click at [677, 293] on button at bounding box center [683, 291] width 12 height 12
click at [679, 291] on span at bounding box center [683, 291] width 8 height 12
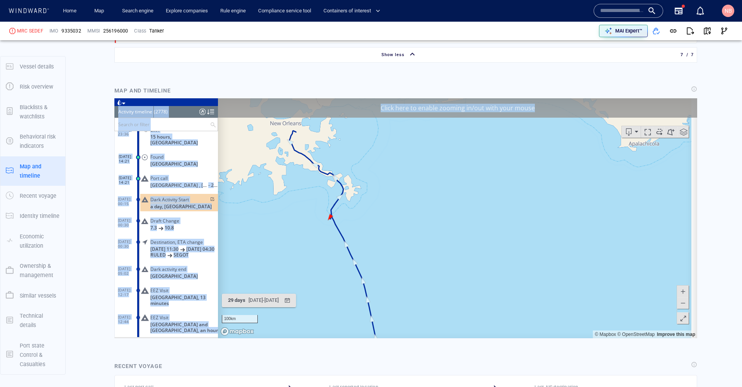
click at [679, 291] on span at bounding box center [683, 291] width 8 height 12
click at [677, 303] on button at bounding box center [683, 303] width 12 height 12
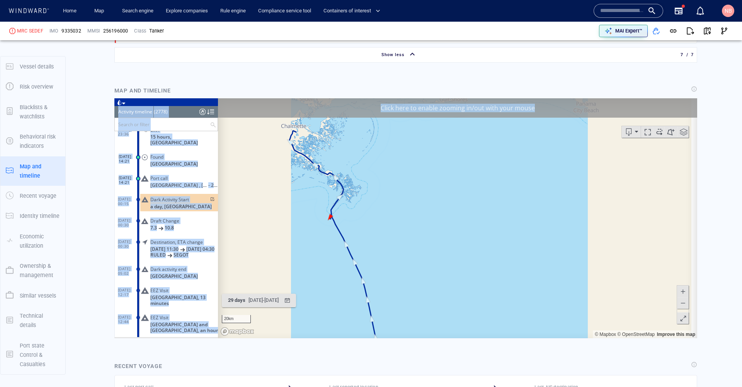
click at [677, 303] on button at bounding box center [683, 303] width 12 height 12
click at [679, 303] on span at bounding box center [683, 303] width 8 height 12
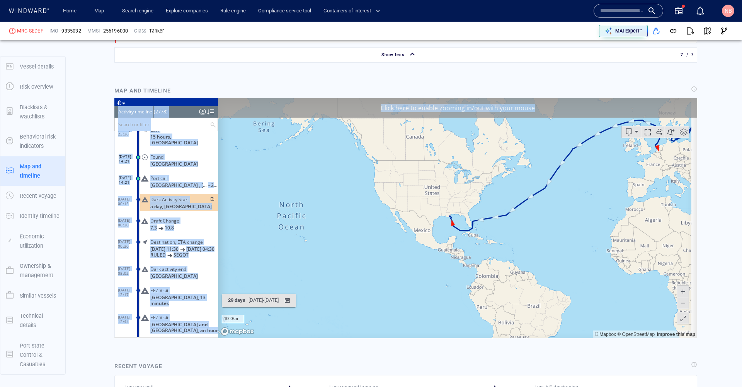
click at [679, 303] on span at bounding box center [683, 303] width 8 height 12
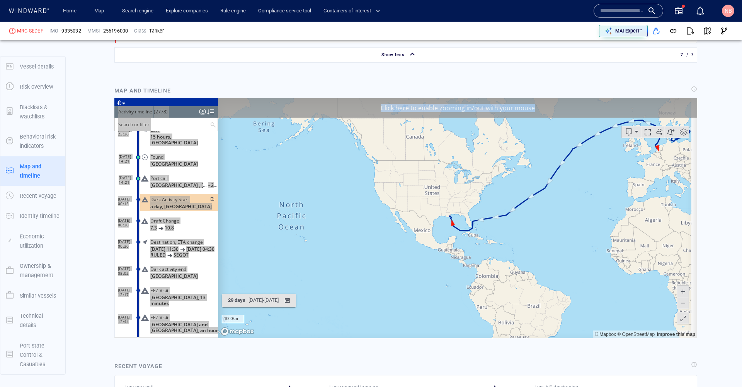
drag, startPoint x: 716, startPoint y: 197, endPoint x: 576, endPoint y: 47, distance: 204.9
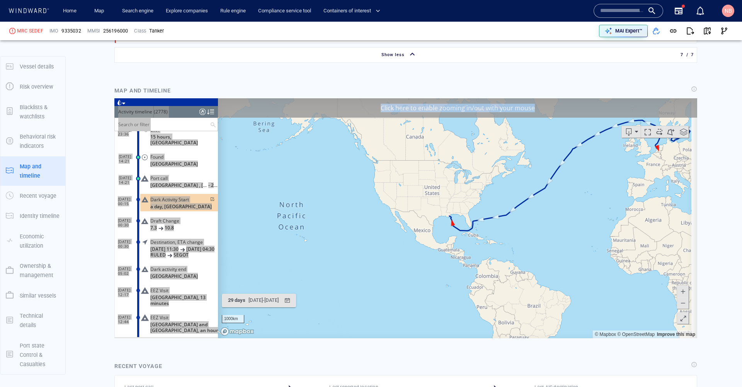
click at [691, 86] on div at bounding box center [694, 89] width 6 height 6
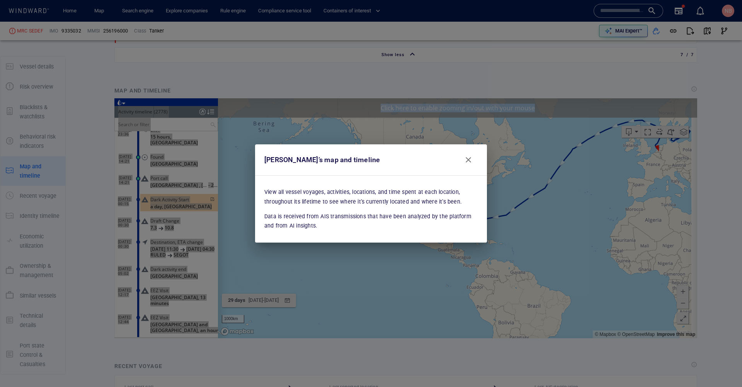
click at [687, 75] on div "Vessel’s map and timeline View all vessel voyages, activities, locations, and t…" at bounding box center [371, 193] width 742 height 387
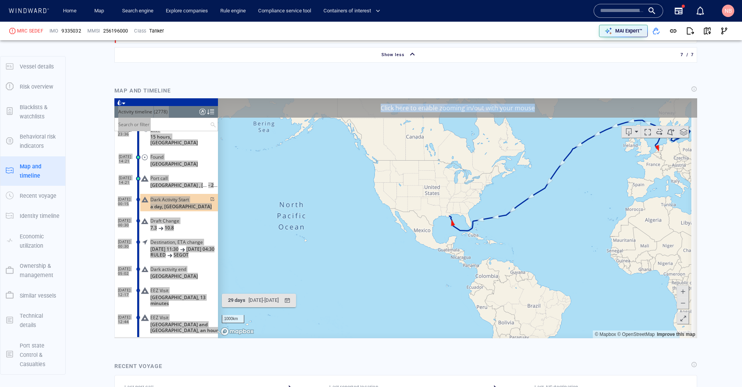
click at [691, 86] on div at bounding box center [694, 89] width 6 height 6
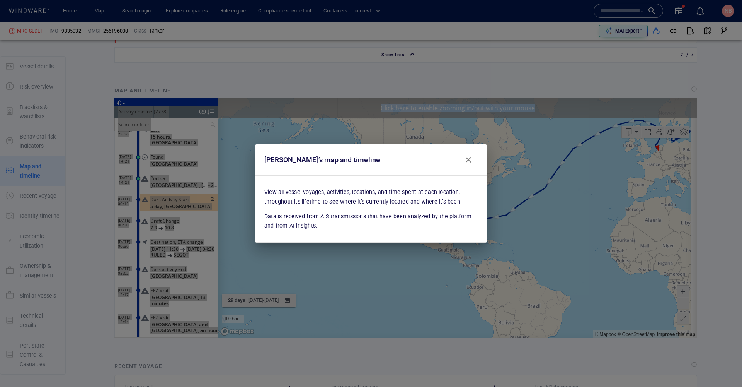
click at [687, 75] on div "Vessel’s map and timeline View all vessel voyages, activities, locations, and t…" at bounding box center [371, 193] width 742 height 387
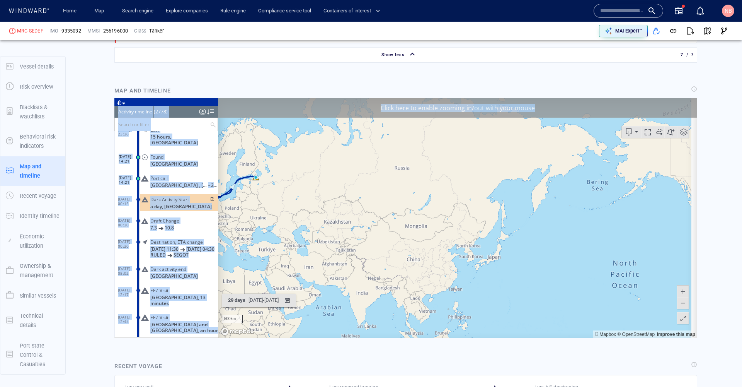
drag, startPoint x: 611, startPoint y: 187, endPoint x: 404, endPoint y: 249, distance: 216.1
click at [386, 291] on canvas "Map" at bounding box center [455, 218] width 474 height 240
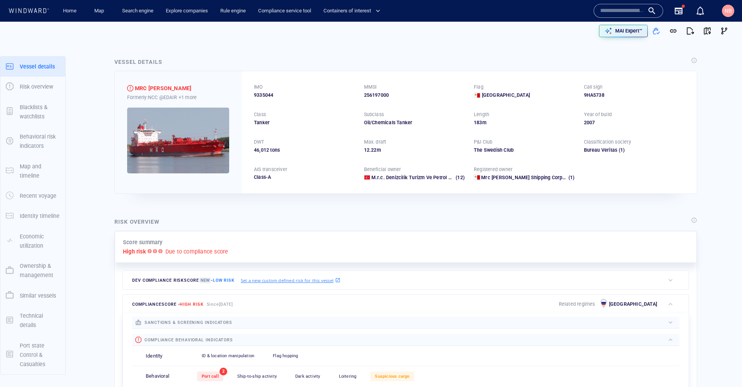
click at [264, 96] on span "9335044" at bounding box center [263, 95] width 19 height 7
copy span "9335044"
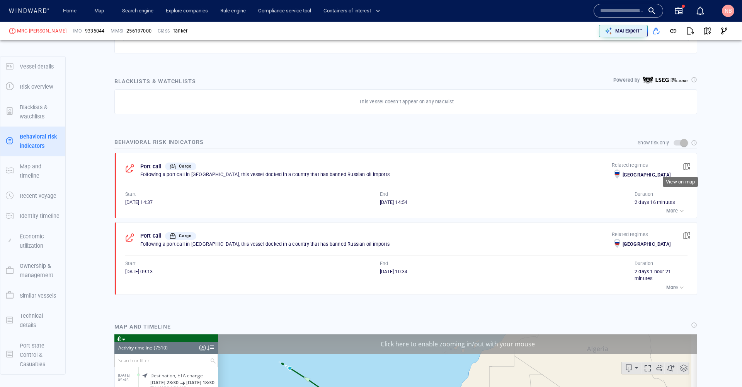
click at [683, 163] on span "button" at bounding box center [687, 166] width 8 height 8
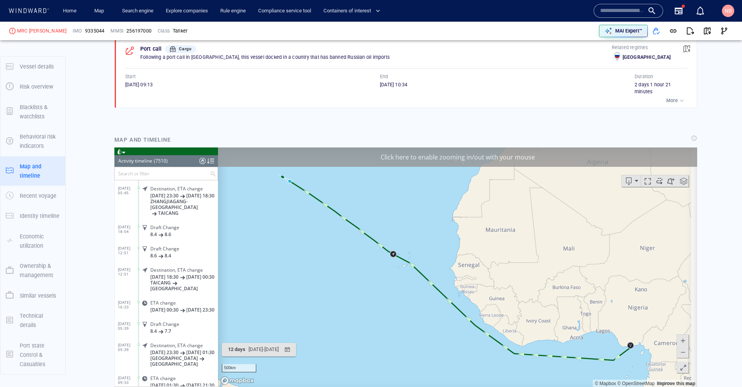
scroll to position [152001, 0]
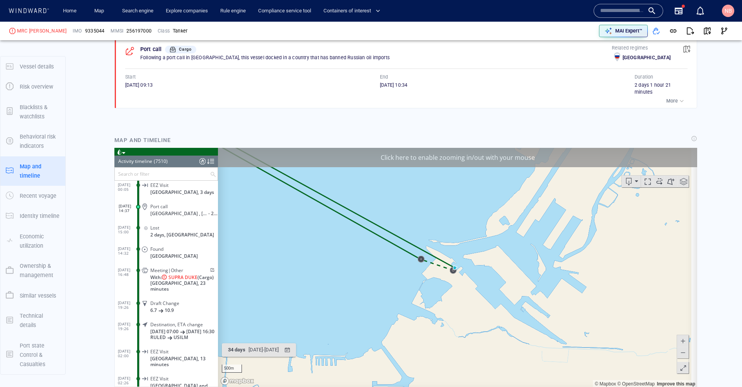
scroll to position [607, 0]
click at [679, 335] on span at bounding box center [683, 340] width 8 height 12
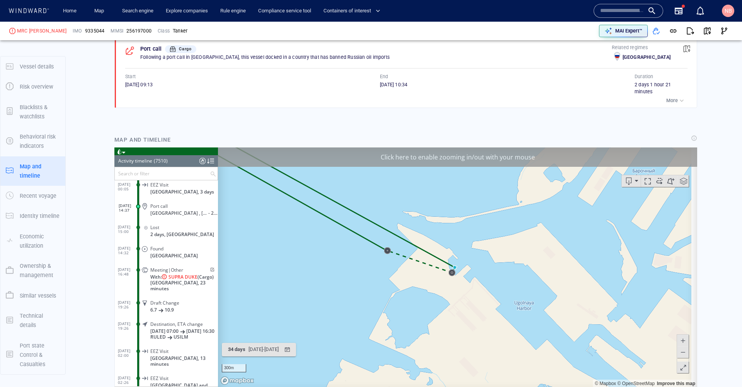
click at [679, 336] on span at bounding box center [683, 340] width 8 height 12
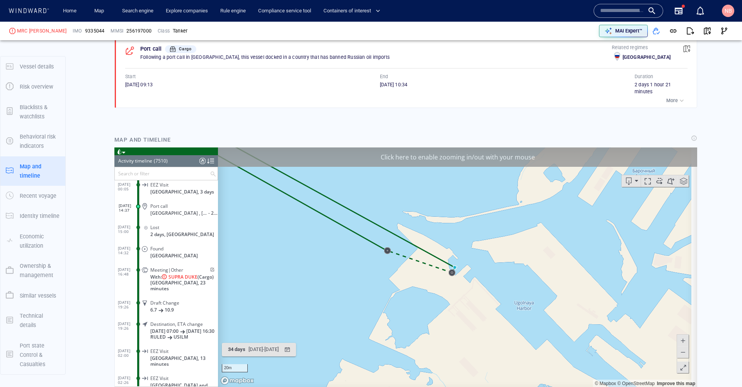
click at [679, 336] on span at bounding box center [683, 340] width 8 height 12
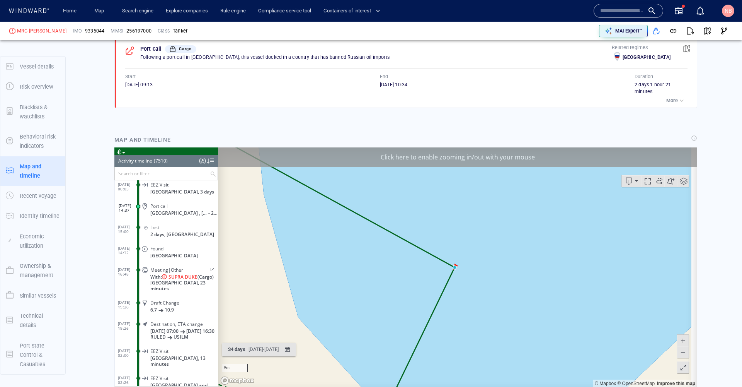
click at [679, 336] on span at bounding box center [683, 340] width 8 height 12
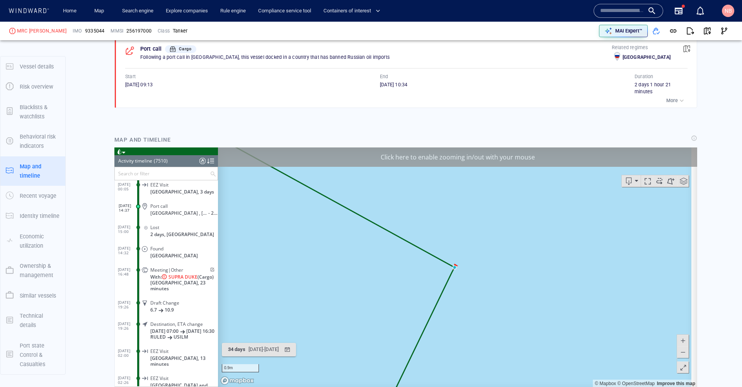
click at [679, 355] on span at bounding box center [683, 352] width 8 height 12
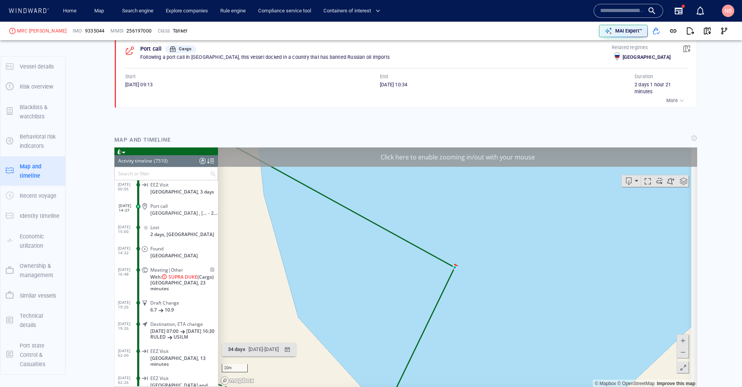
click at [679, 355] on span at bounding box center [683, 352] width 8 height 12
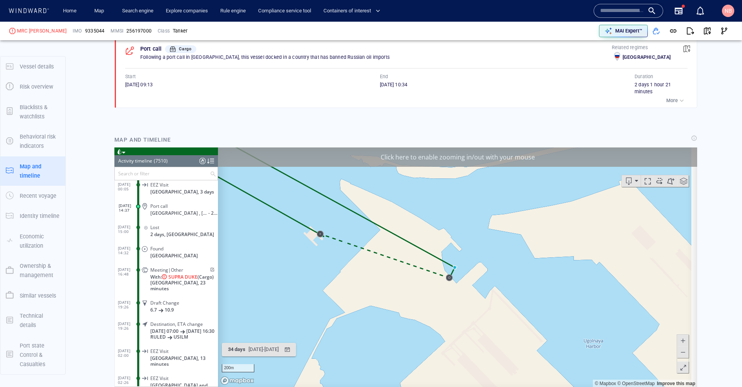
click at [679, 354] on span at bounding box center [683, 352] width 8 height 12
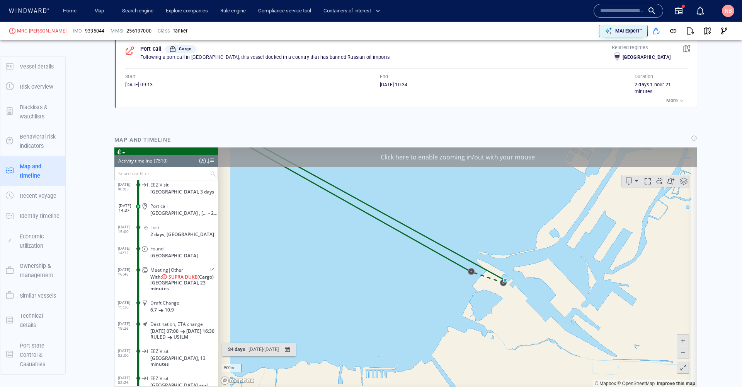
drag, startPoint x: 357, startPoint y: 253, endPoint x: 562, endPoint y: 309, distance: 212.4
click at [554, 314] on canvas "Map" at bounding box center [455, 267] width 474 height 240
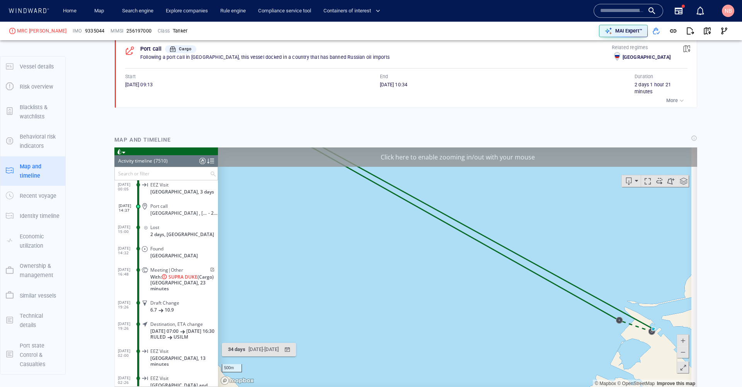
click at [679, 348] on span at bounding box center [683, 352] width 8 height 12
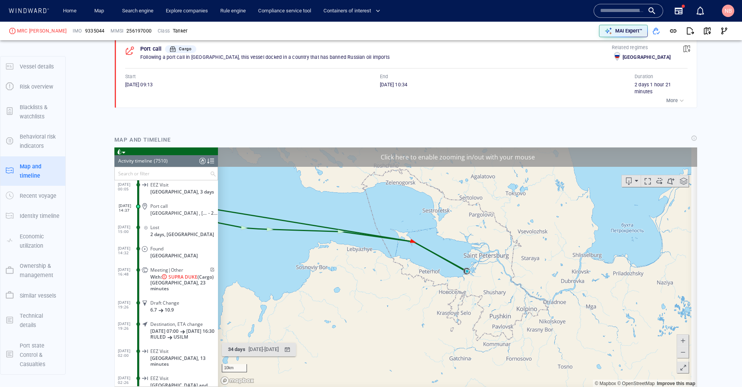
click at [679, 337] on span at bounding box center [683, 340] width 8 height 12
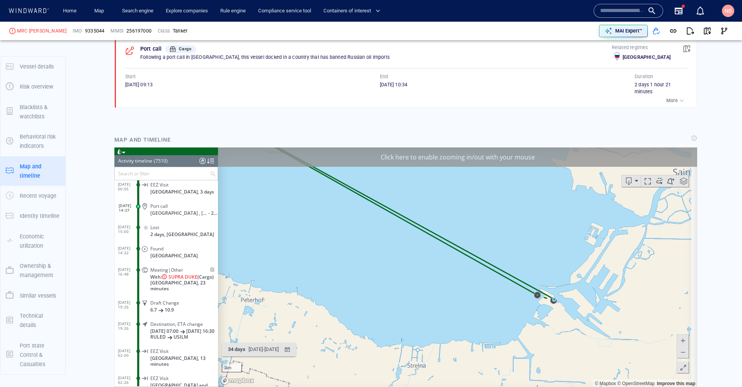
drag, startPoint x: 382, startPoint y: 235, endPoint x: 590, endPoint y: 327, distance: 227.1
click at [590, 327] on canvas "Map" at bounding box center [455, 267] width 474 height 240
drag, startPoint x: 412, startPoint y: 208, endPoint x: 404, endPoint y: 230, distance: 23.2
click at [404, 230] on canvas "Map" at bounding box center [455, 267] width 474 height 240
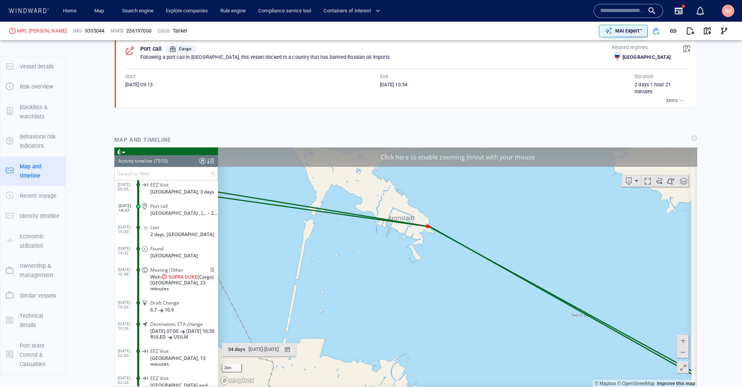
click at [682, 338] on button at bounding box center [683, 340] width 12 height 12
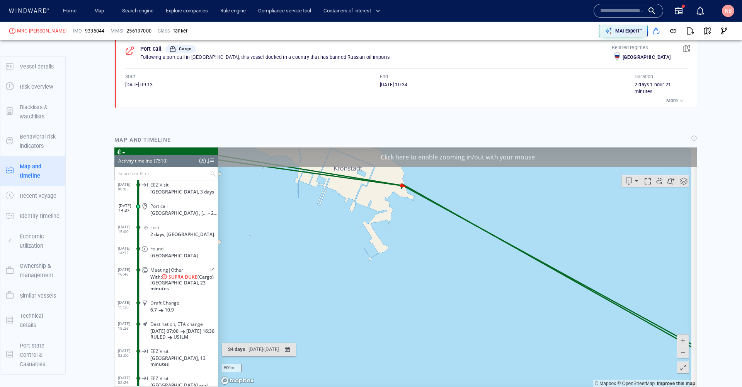
click at [682, 338] on button at bounding box center [683, 340] width 12 height 12
drag, startPoint x: 464, startPoint y: 263, endPoint x: 491, endPoint y: 337, distance: 79.1
click at [510, 356] on canvas "Map" at bounding box center [455, 267] width 474 height 240
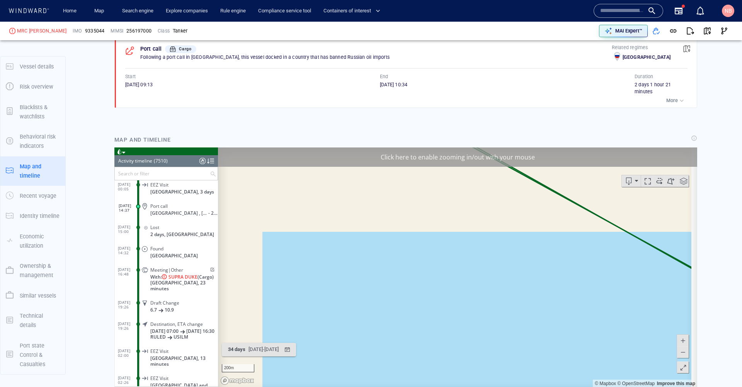
drag, startPoint x: 422, startPoint y: 232, endPoint x: 444, endPoint y: 373, distance: 143.7
click at [438, 377] on canvas "Map" at bounding box center [455, 267] width 474 height 240
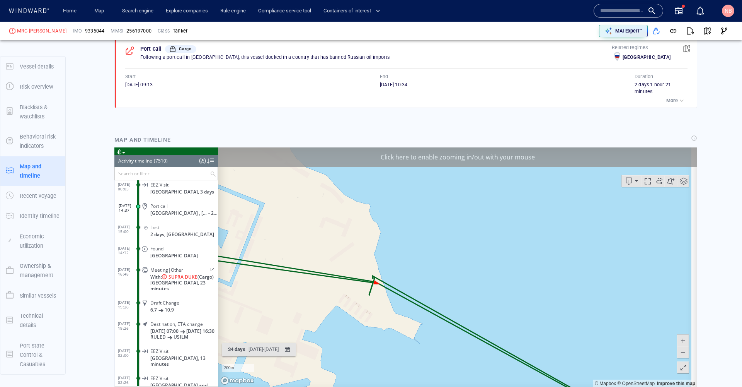
drag, startPoint x: 409, startPoint y: 297, endPoint x: 445, endPoint y: 176, distance: 126.8
click at [445, 176] on canvas "Map" at bounding box center [455, 267] width 474 height 240
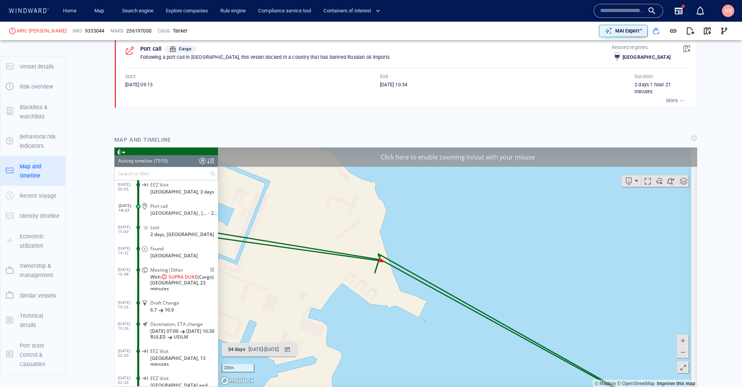
click at [680, 337] on span at bounding box center [683, 340] width 8 height 12
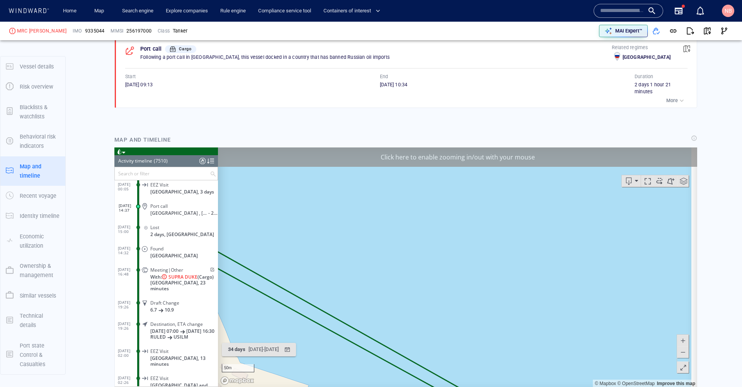
drag, startPoint x: 436, startPoint y: 312, endPoint x: 587, endPoint y: 254, distance: 162.1
click at [602, 256] on canvas "Map" at bounding box center [455, 267] width 474 height 240
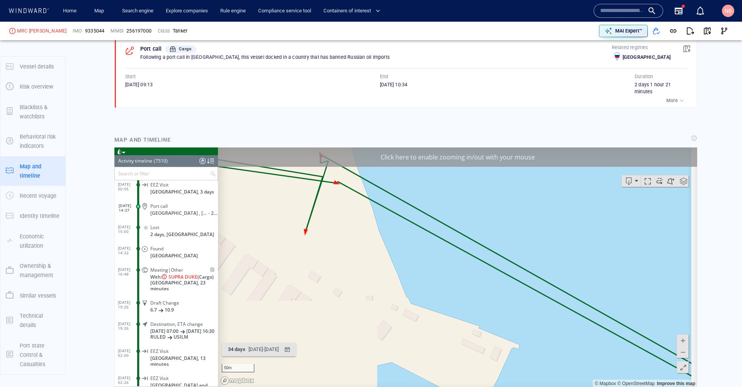
drag, startPoint x: 485, startPoint y: 242, endPoint x: 518, endPoint y: 283, distance: 51.9
click at [518, 283] on canvas "Map" at bounding box center [455, 267] width 474 height 240
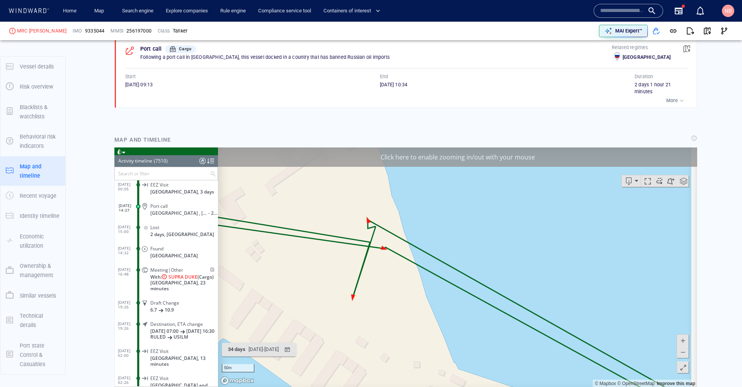
click at [679, 341] on span at bounding box center [683, 340] width 8 height 12
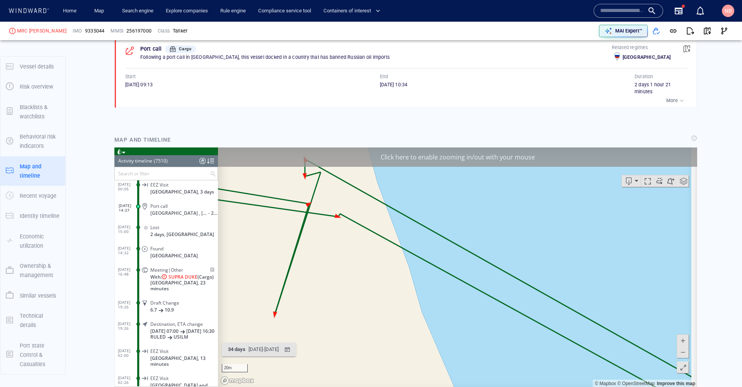
drag, startPoint x: 505, startPoint y: 310, endPoint x: 530, endPoint y: 297, distance: 27.9
click at [530, 297] on canvas "Map" at bounding box center [455, 267] width 474 height 240
click at [677, 349] on button at bounding box center [683, 352] width 12 height 12
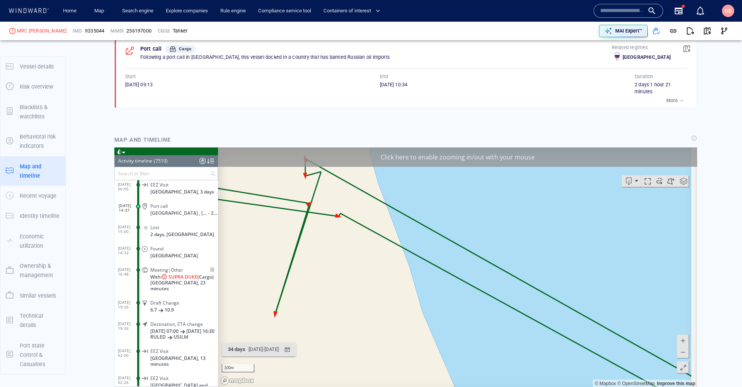
click at [677, 349] on button at bounding box center [683, 352] width 12 height 12
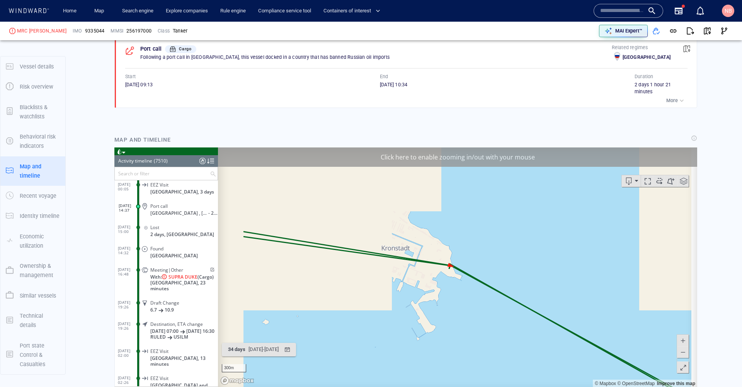
click at [677, 349] on button at bounding box center [683, 352] width 12 height 12
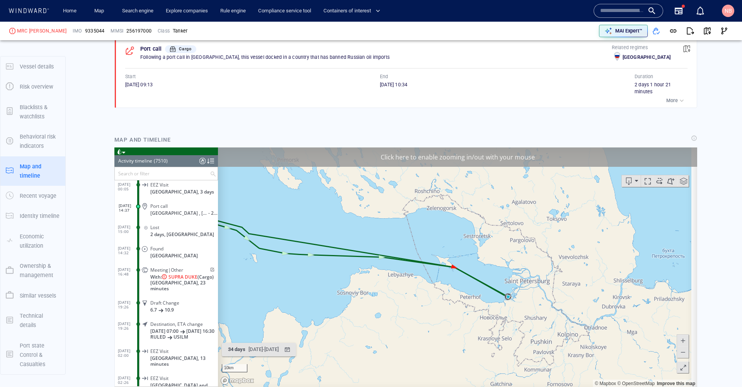
drag, startPoint x: 508, startPoint y: 285, endPoint x: 623, endPoint y: 318, distance: 120.0
click at [619, 312] on canvas "Map" at bounding box center [455, 267] width 474 height 240
drag, startPoint x: 347, startPoint y: 262, endPoint x: 577, endPoint y: 254, distance: 230.6
click at [577, 254] on canvas "Map" at bounding box center [455, 267] width 474 height 240
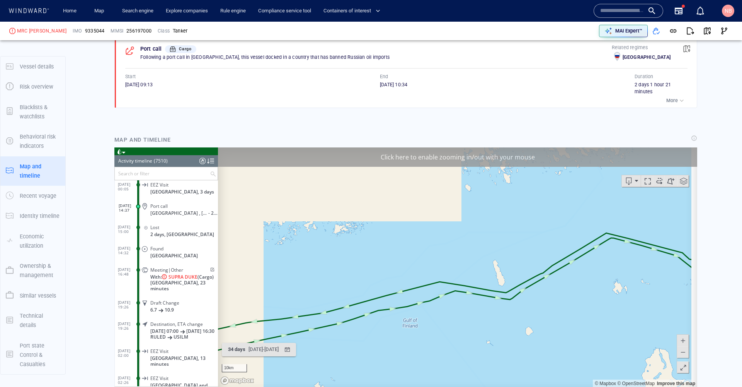
drag, startPoint x: 330, startPoint y: 264, endPoint x: 521, endPoint y: 191, distance: 204.5
click at [524, 189] on canvas "Map" at bounding box center [455, 267] width 474 height 240
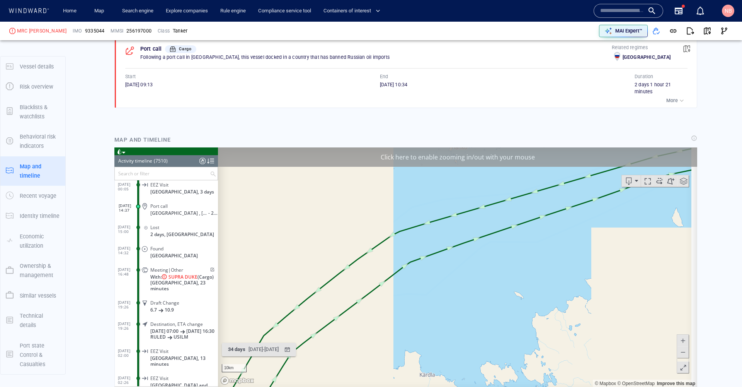
drag, startPoint x: 349, startPoint y: 258, endPoint x: 522, endPoint y: 206, distance: 181.3
click at [522, 206] on canvas "Map" at bounding box center [455, 267] width 474 height 240
drag, startPoint x: 469, startPoint y: 266, endPoint x: 509, endPoint y: 148, distance: 124.3
click at [509, 149] on div "Click here to enable zooming in/out with your mouse 10km © Mapbox © OpenStreetM…" at bounding box center [457, 267] width 479 height 240
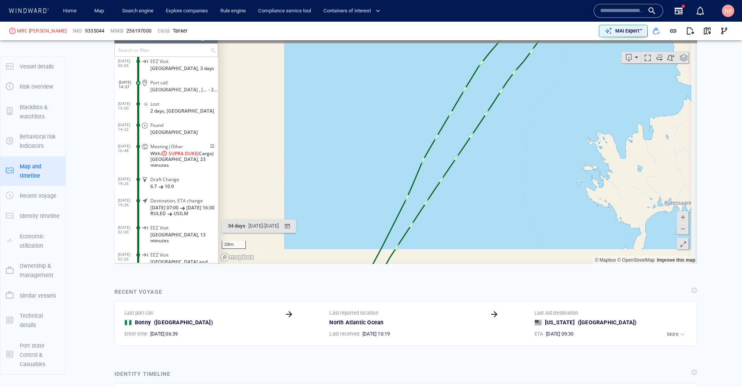
scroll to position [738, 0]
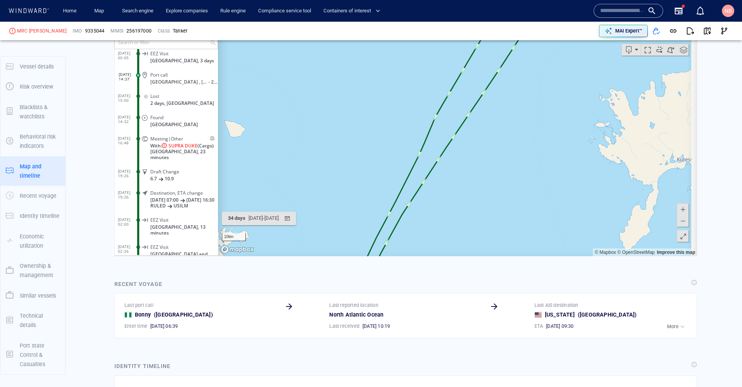
click at [680, 220] on span at bounding box center [683, 221] width 8 height 12
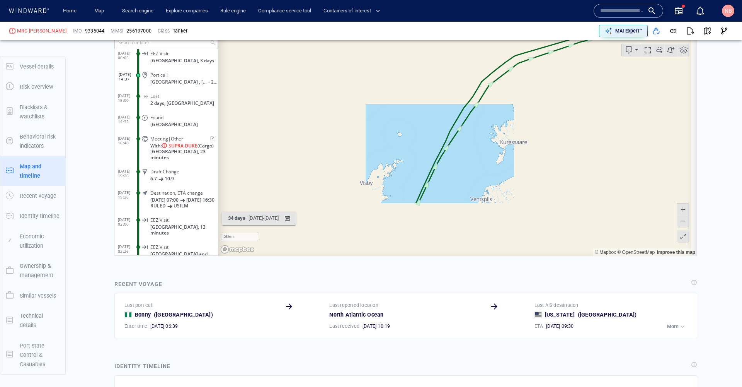
click at [680, 220] on span at bounding box center [683, 221] width 8 height 12
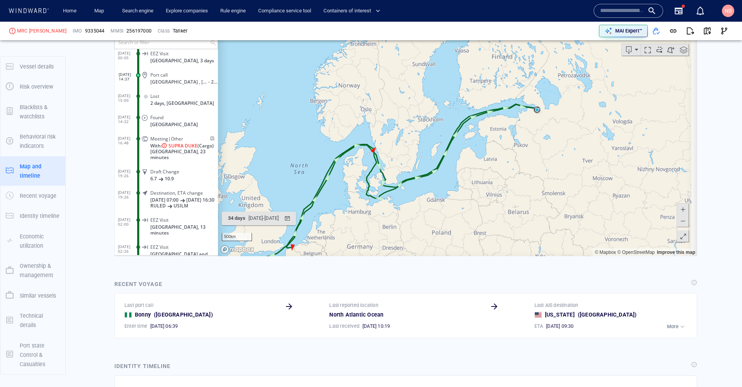
drag, startPoint x: 403, startPoint y: 182, endPoint x: 628, endPoint y: 114, distance: 234.9
click at [628, 114] on canvas "Map" at bounding box center [455, 136] width 474 height 240
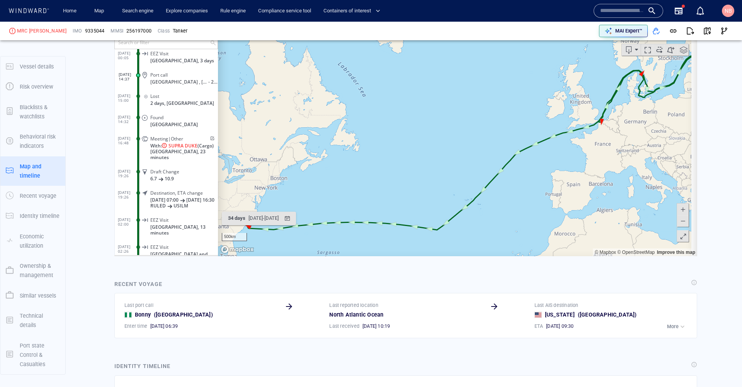
drag, startPoint x: 446, startPoint y: 208, endPoint x: 520, endPoint y: 172, distance: 82.7
click at [520, 172] on canvas "Map" at bounding box center [455, 136] width 474 height 240
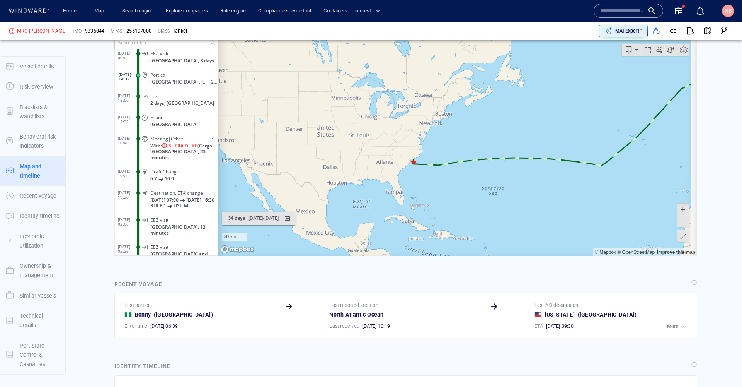
click at [677, 208] on button at bounding box center [683, 209] width 12 height 12
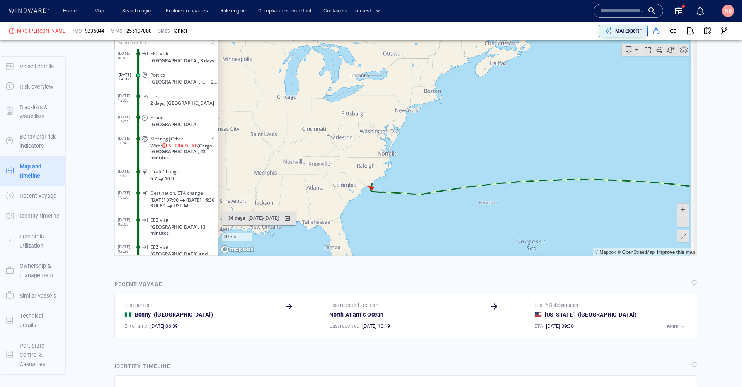
click at [679, 208] on span at bounding box center [683, 209] width 8 height 12
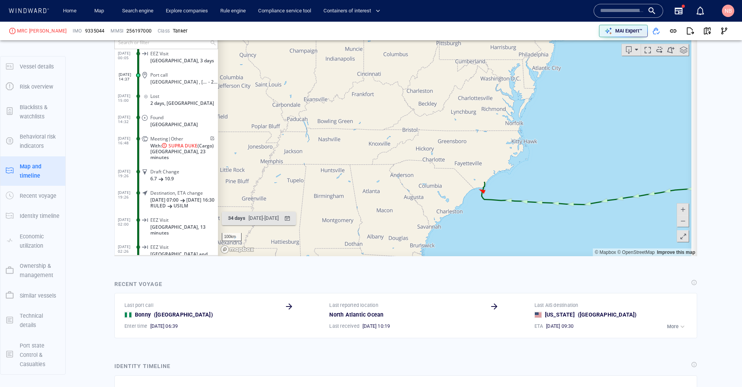
drag, startPoint x: 336, startPoint y: 210, endPoint x: 617, endPoint y: 172, distance: 284.0
click at [617, 172] on canvas "Map" at bounding box center [455, 136] width 474 height 240
click at [679, 211] on span at bounding box center [683, 209] width 8 height 12
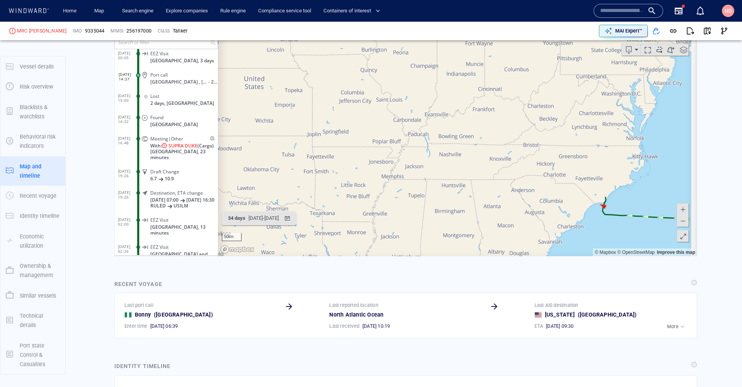
click at [679, 211] on span at bounding box center [683, 209] width 8 height 12
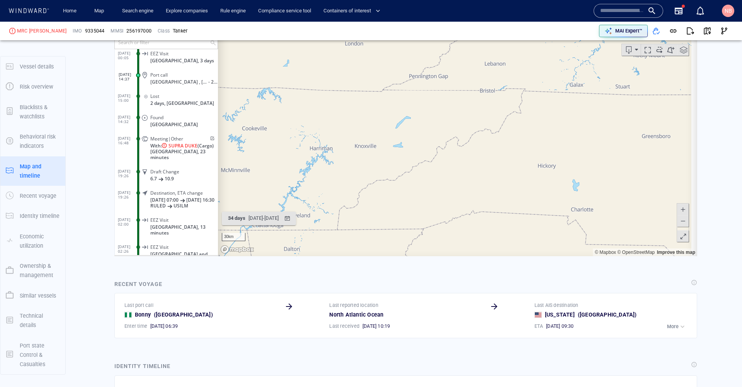
drag, startPoint x: 582, startPoint y: 205, endPoint x: 248, endPoint y: 113, distance: 346.5
click at [248, 113] on canvas "Map" at bounding box center [455, 136] width 474 height 240
drag, startPoint x: 591, startPoint y: 186, endPoint x: 363, endPoint y: 88, distance: 248.2
click at [363, 88] on canvas "Map" at bounding box center [455, 136] width 474 height 240
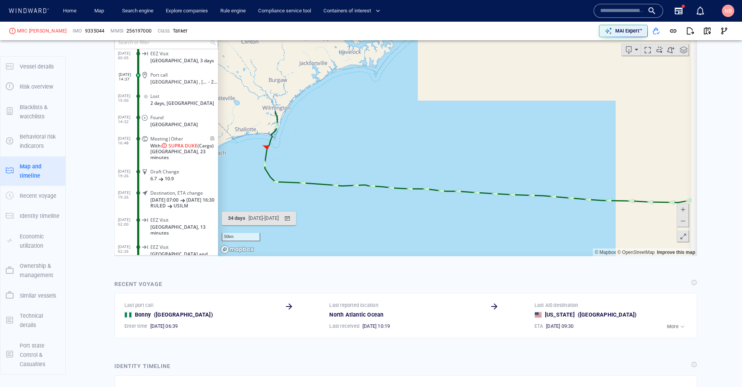
drag, startPoint x: 515, startPoint y: 150, endPoint x: 602, endPoint y: 186, distance: 93.6
click at [602, 186] on canvas "Map" at bounding box center [455, 136] width 474 height 240
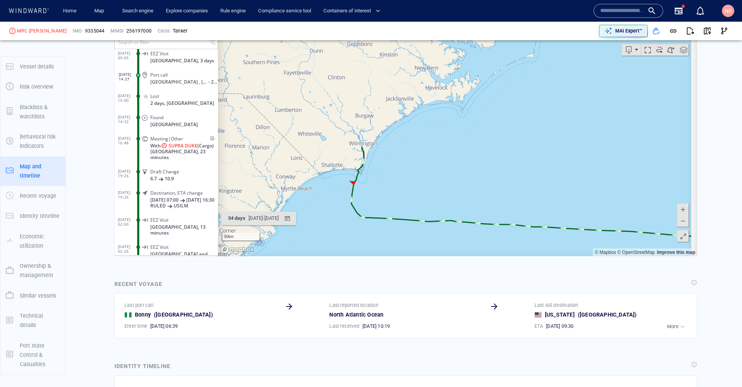
click at [679, 208] on span at bounding box center [683, 209] width 8 height 12
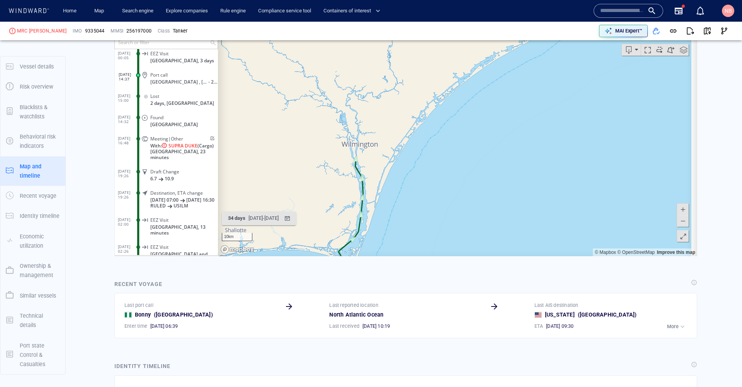
drag, startPoint x: 398, startPoint y: 172, endPoint x: 605, endPoint y: 162, distance: 207.1
click at [605, 162] on canvas "Map" at bounding box center [455, 136] width 474 height 240
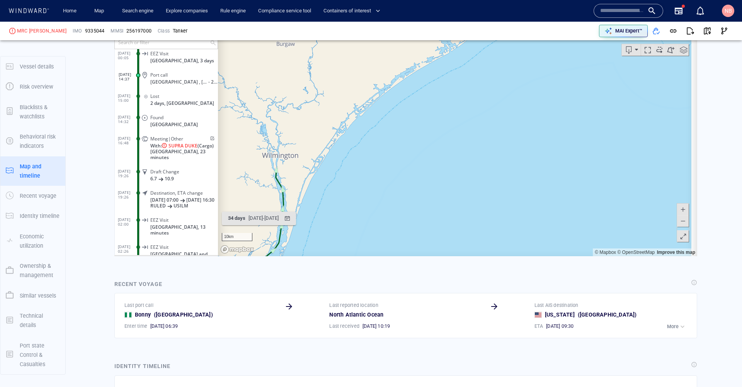
click at [679, 222] on span at bounding box center [683, 221] width 8 height 12
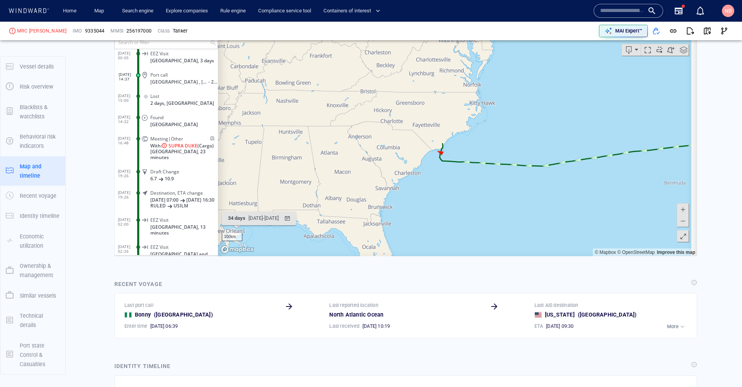
drag, startPoint x: 433, startPoint y: 169, endPoint x: 423, endPoint y: 295, distance: 125.6
click at [423, 256] on html "Loading vessel activities... Activity timeline (7510) (Still Loading...) Search…" at bounding box center [405, 136] width 583 height 240
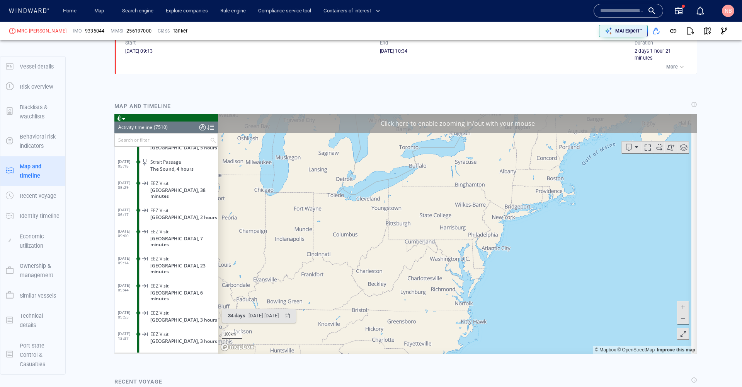
scroll to position [640, 0]
click at [679, 317] on span at bounding box center [683, 319] width 8 height 12
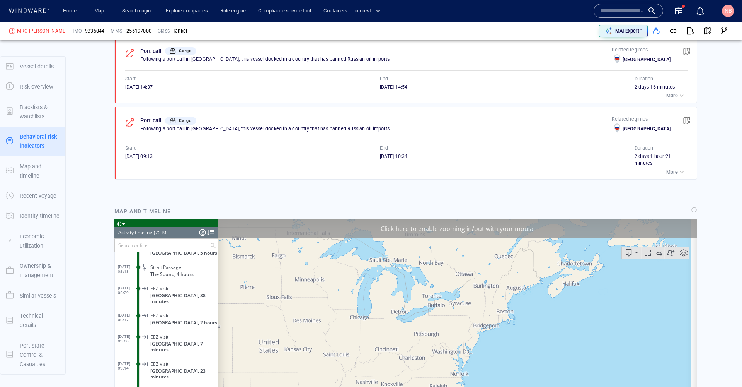
scroll to position [501, 0]
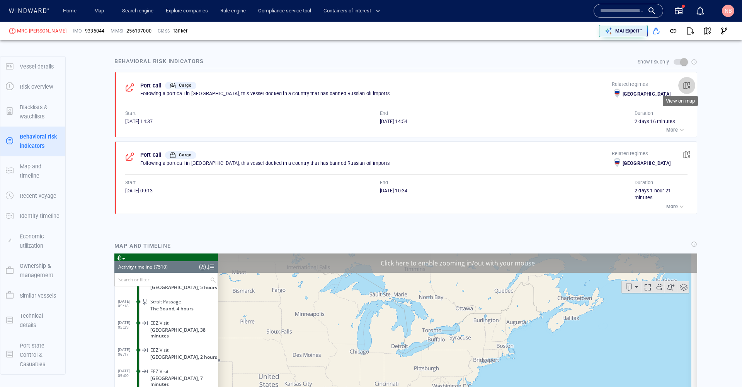
click at [683, 82] on span "button" at bounding box center [687, 86] width 8 height 8
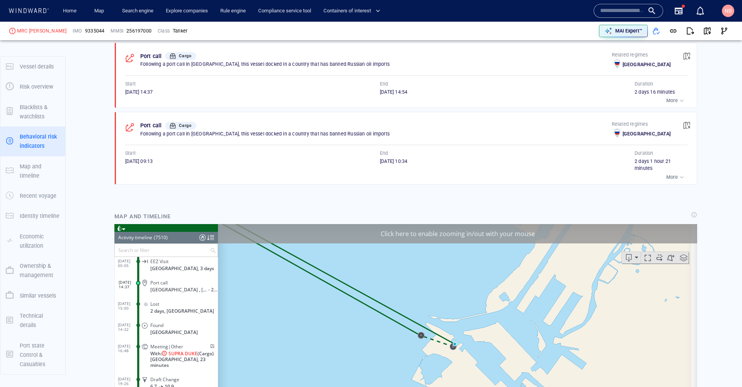
scroll to position [530, 0]
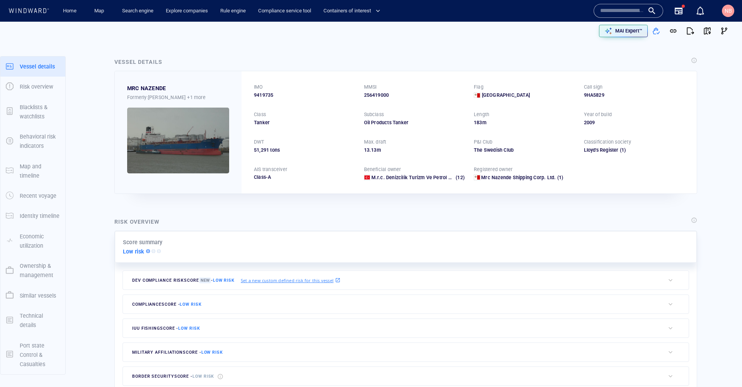
scroll to position [119706, 0]
click at [262, 97] on span "9419735" at bounding box center [263, 95] width 19 height 7
copy span "9419735"
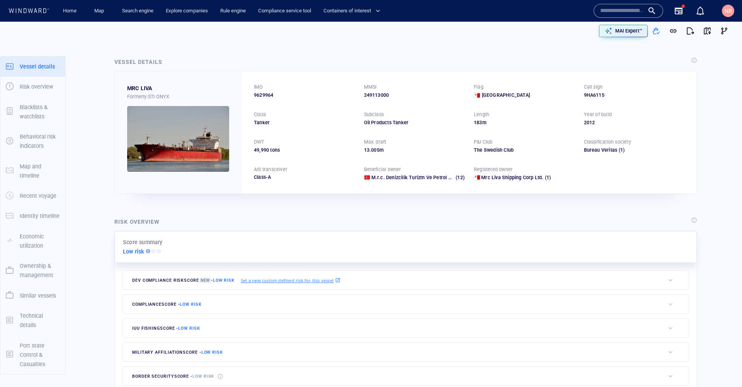
click at [257, 94] on span "9629964" at bounding box center [263, 95] width 19 height 7
copy span "9629964"
